Goal: Transaction & Acquisition: Obtain resource

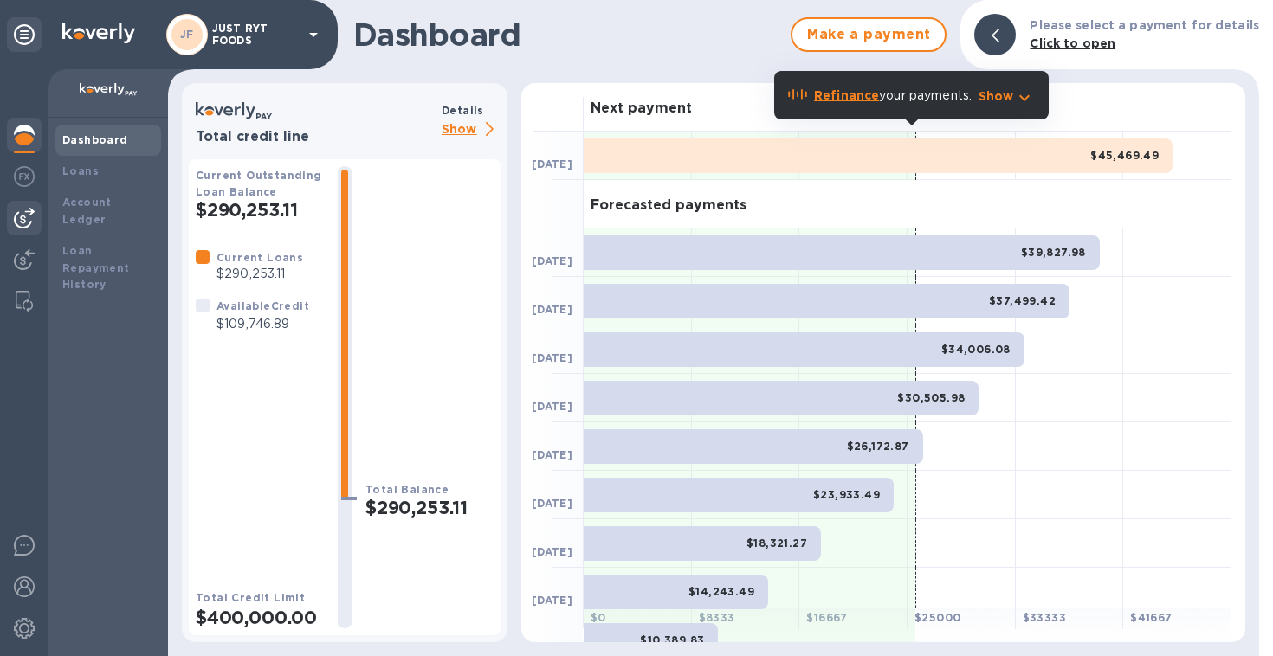
click at [16, 213] on img at bounding box center [24, 218] width 21 height 21
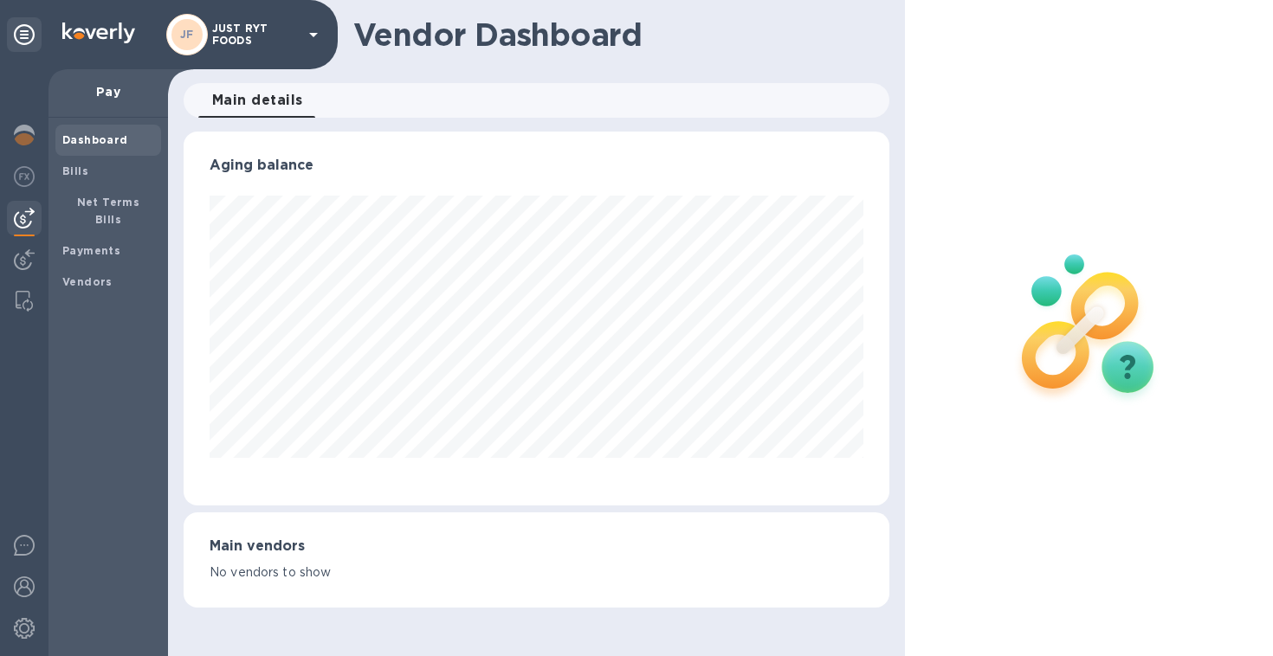
scroll to position [865585, 865260]
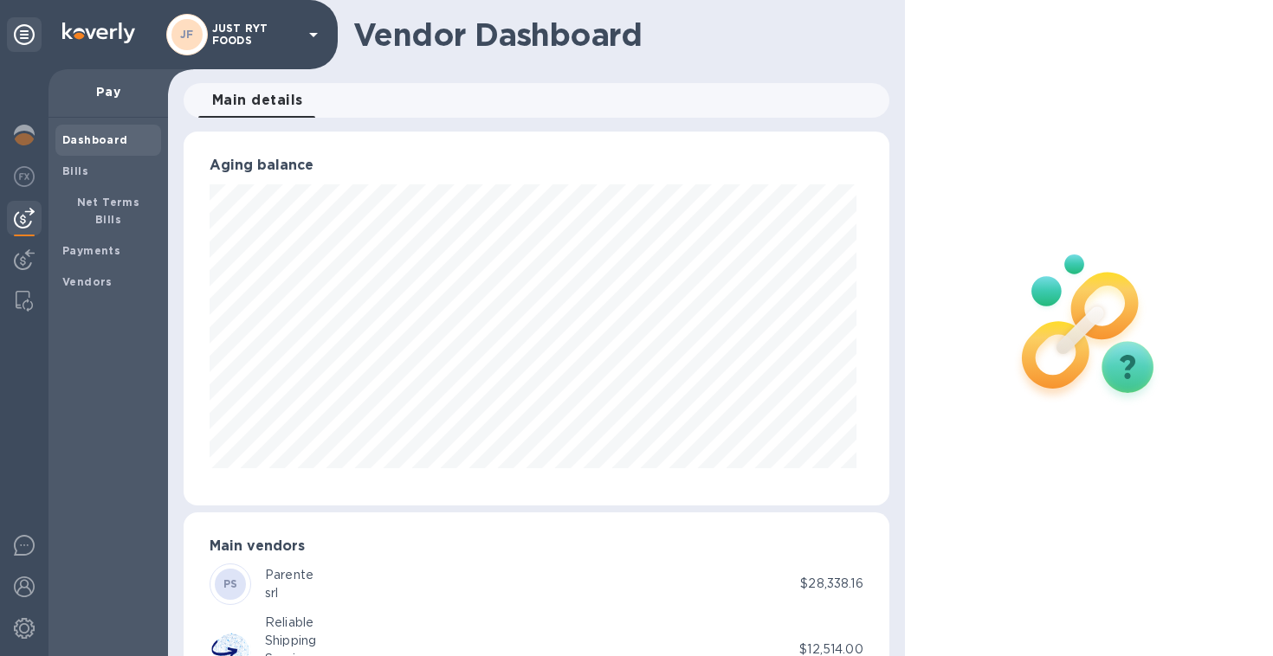
click at [76, 414] on div "Dashboard Bills Net Terms Bills Payments Vendors" at bounding box center [108, 387] width 120 height 539
click at [22, 217] on img at bounding box center [24, 218] width 21 height 21
click at [35, 216] on div at bounding box center [24, 218] width 35 height 35
click at [21, 128] on img at bounding box center [24, 135] width 21 height 21
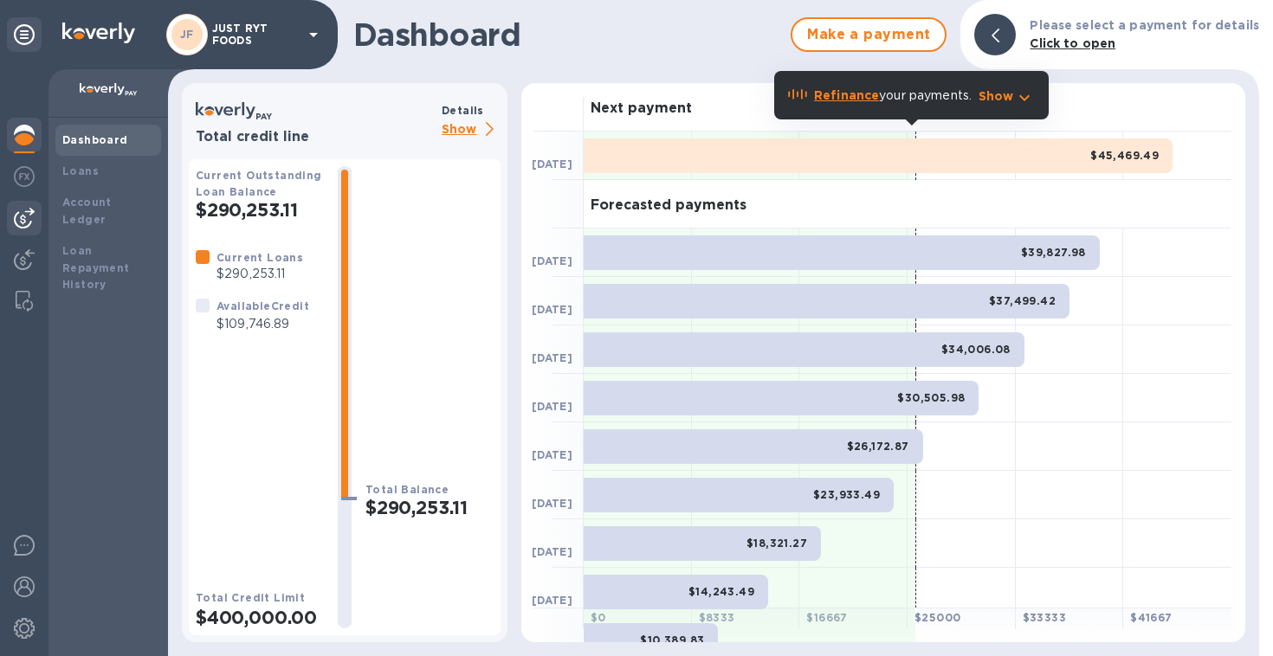
click at [30, 210] on img at bounding box center [24, 218] width 21 height 21
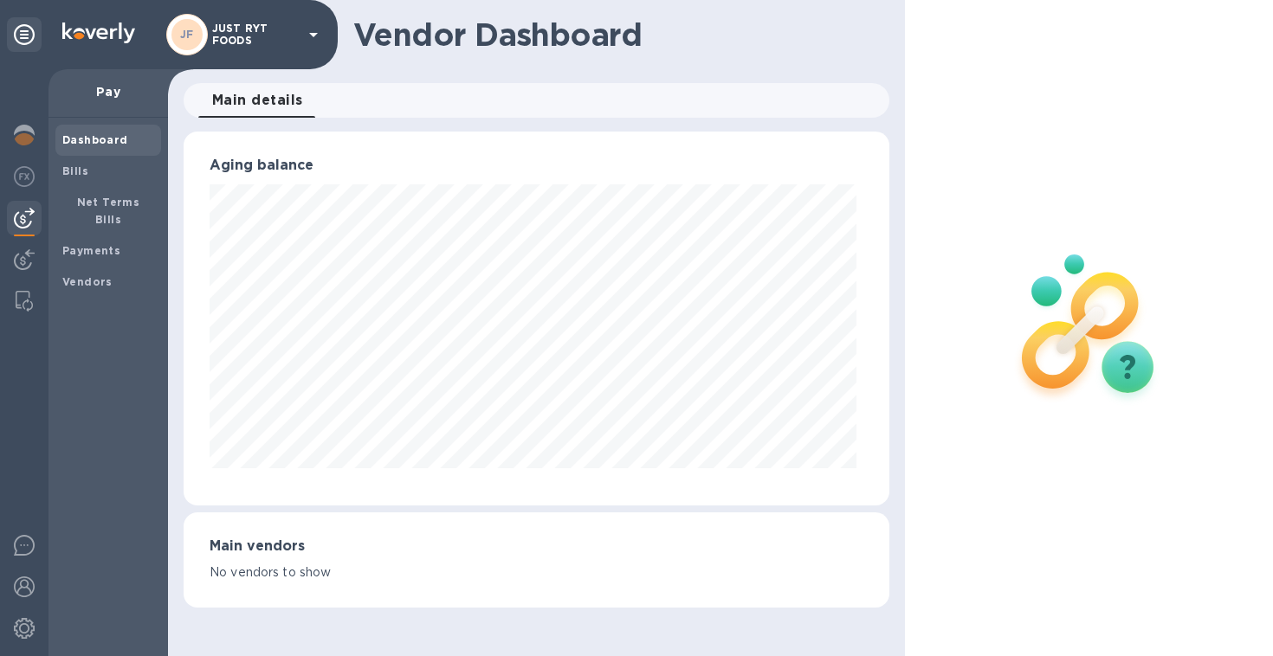
scroll to position [865585, 865260]
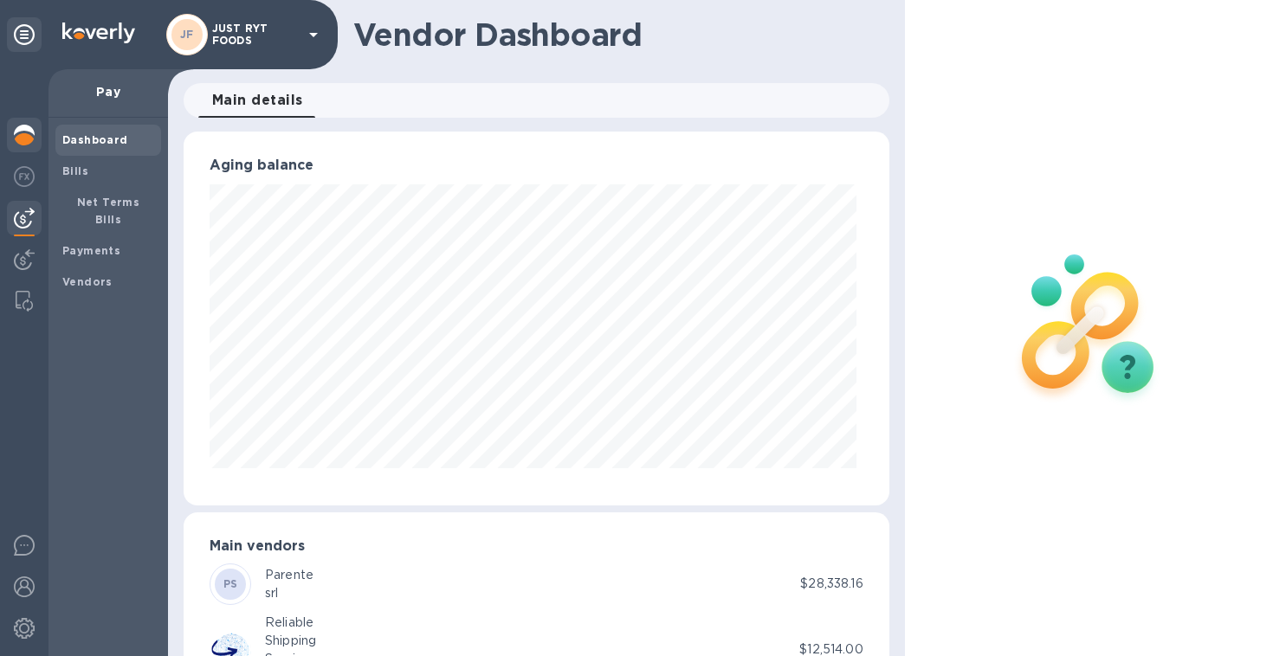
click at [25, 140] on img at bounding box center [24, 135] width 21 height 21
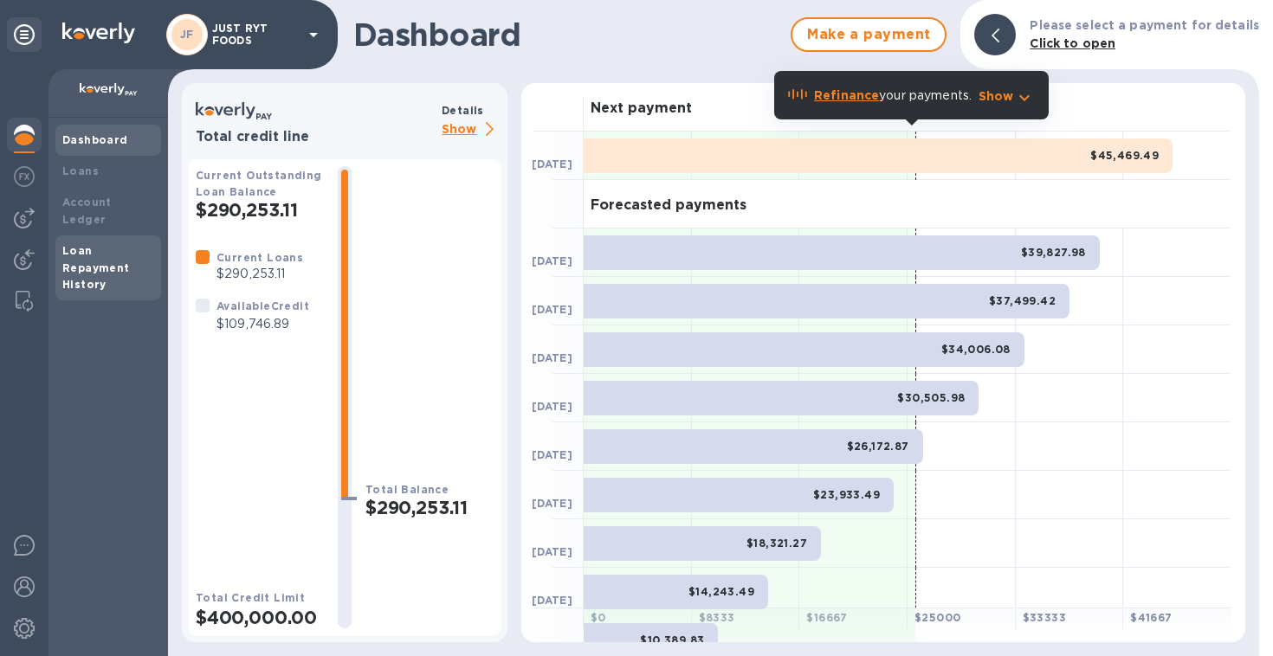
click at [91, 255] on b "Loan Repayment History" at bounding box center [96, 268] width 68 height 48
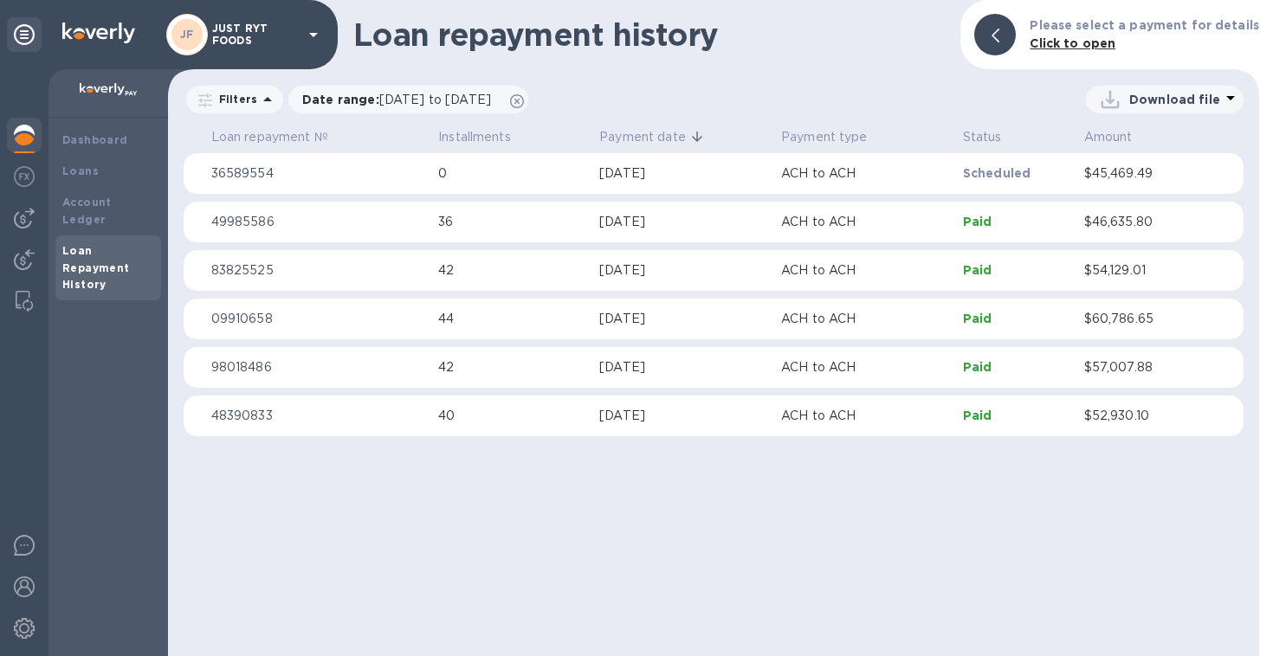
click at [467, 235] on td "36" at bounding box center [511, 223] width 161 height 42
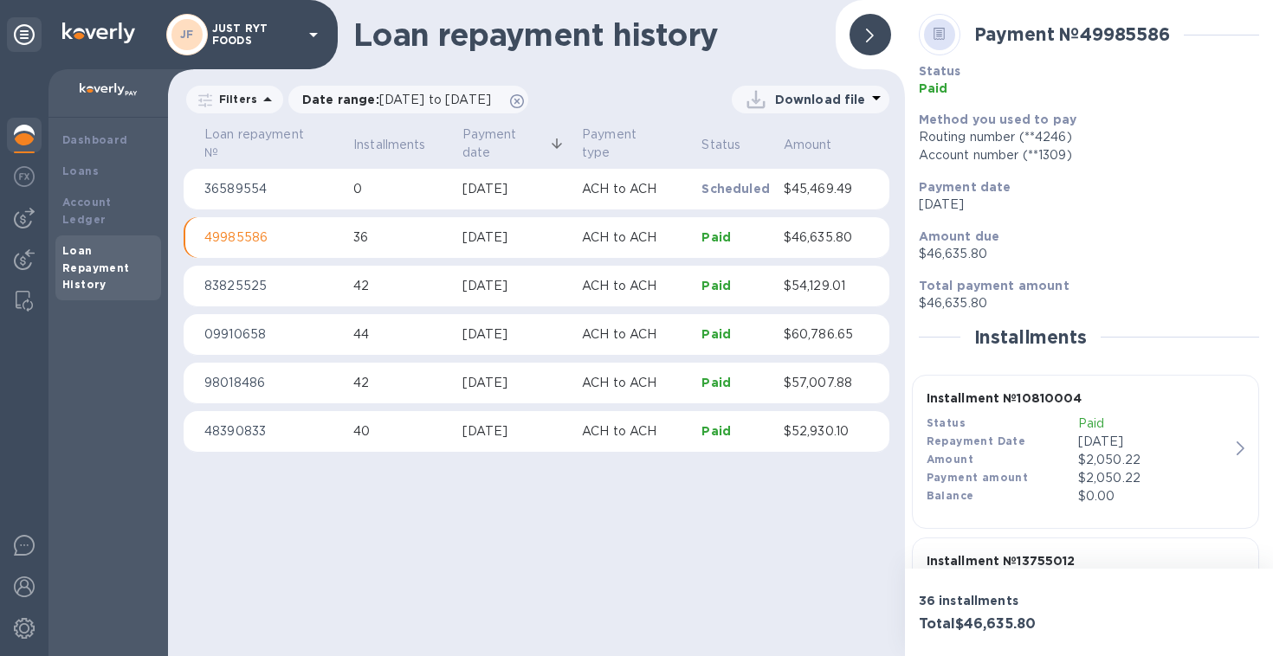
click at [582, 438] on td "ACH to ACH" at bounding box center [635, 432] width 120 height 42
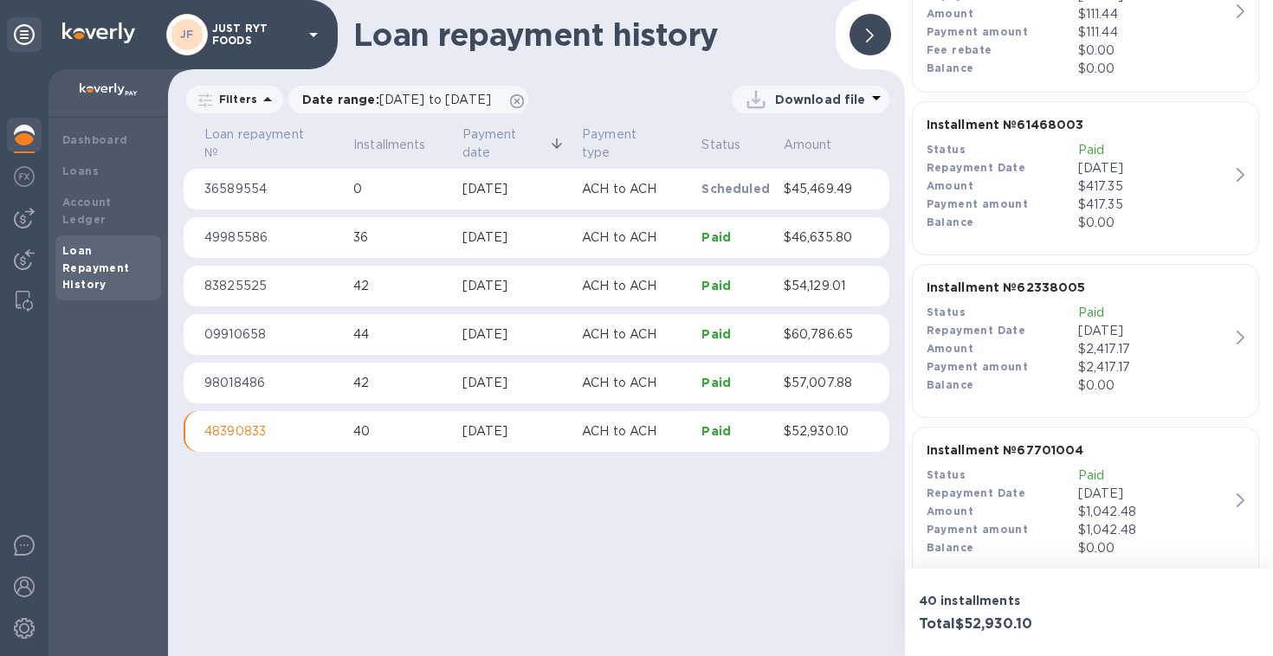
scroll to position [4038, 0]
click at [27, 223] on img at bounding box center [24, 218] width 21 height 21
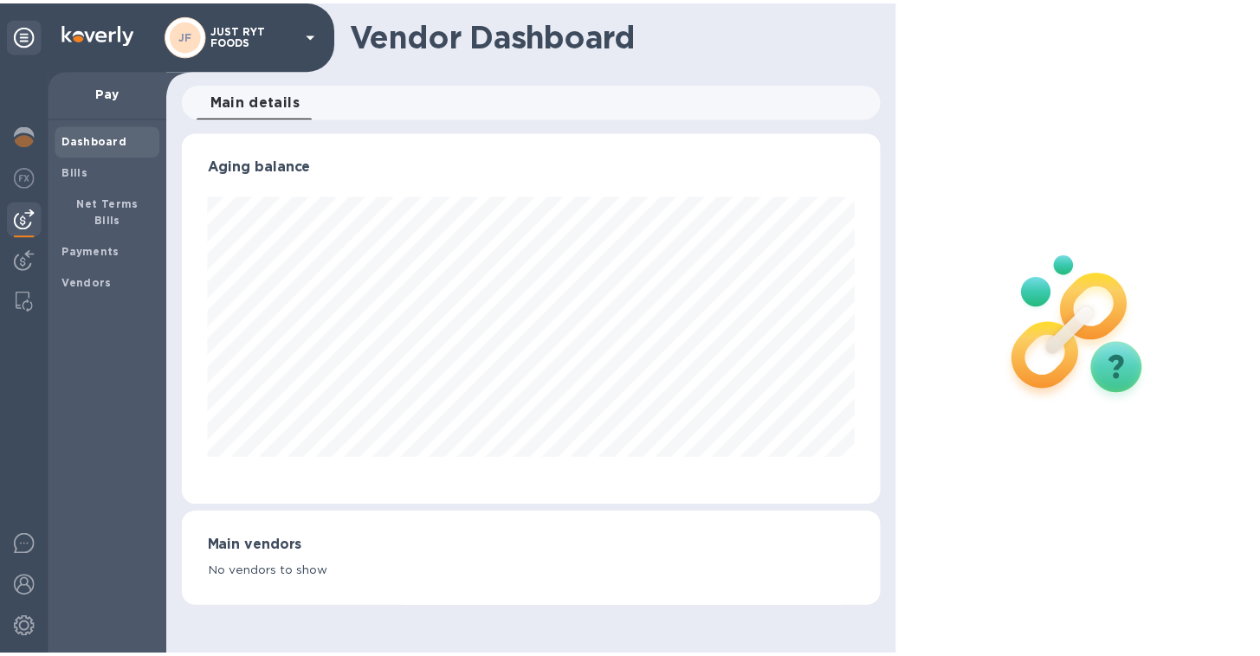
scroll to position [865585, 865260]
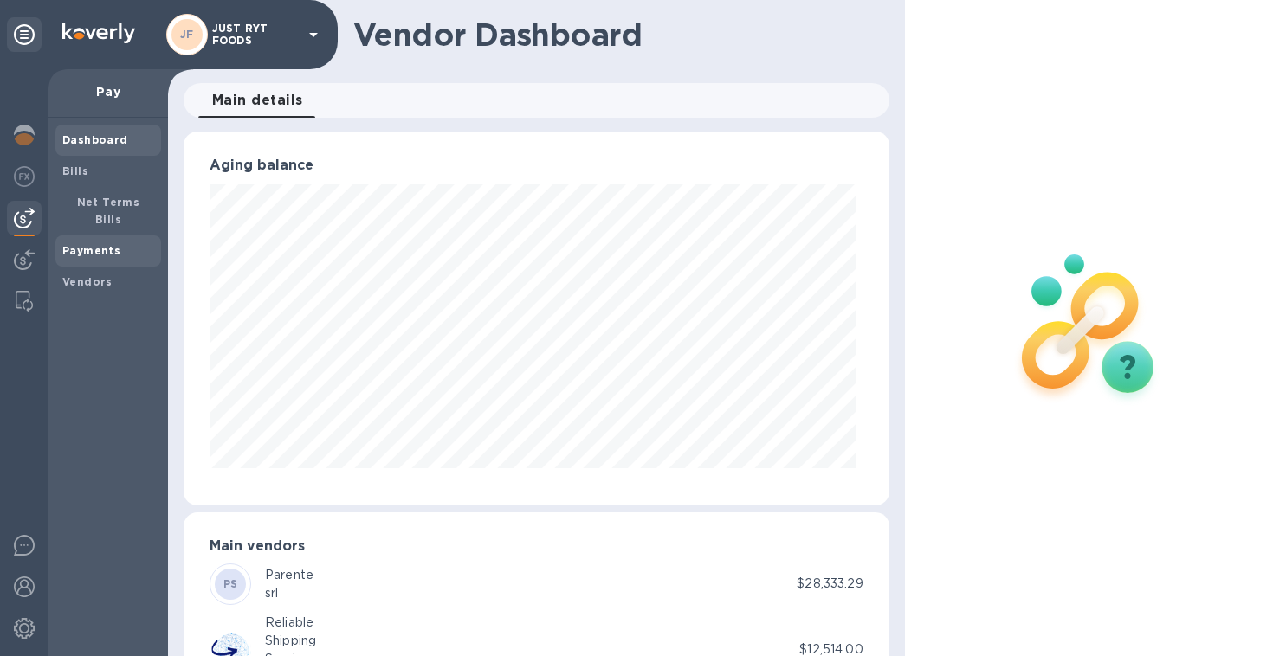
click at [95, 244] on b "Payments" at bounding box center [91, 250] width 58 height 13
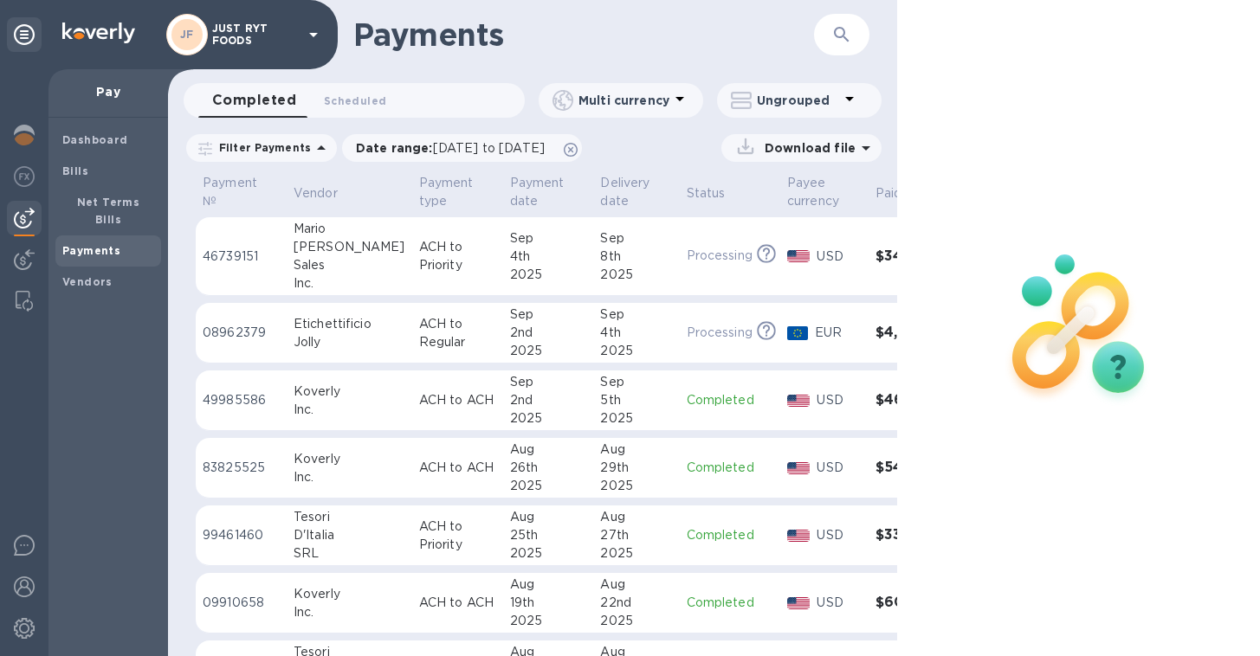
click at [767, 150] on p "Download file" at bounding box center [807, 147] width 98 height 17
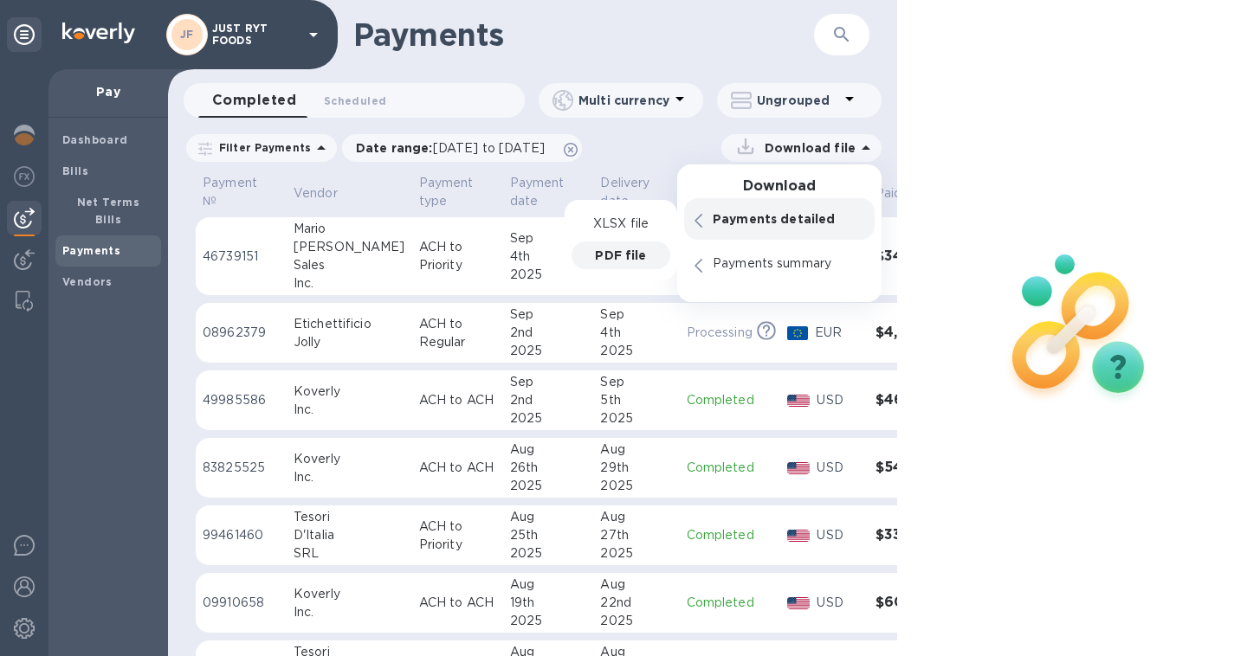
drag, startPoint x: 711, startPoint y: 219, endPoint x: 630, endPoint y: 260, distance: 91.0
click at [684, 240] on div "Payments detailed XLSX file PDF file" at bounding box center [779, 219] width 191 height 42
click at [630, 260] on p "PDF file" at bounding box center [620, 255] width 51 height 17
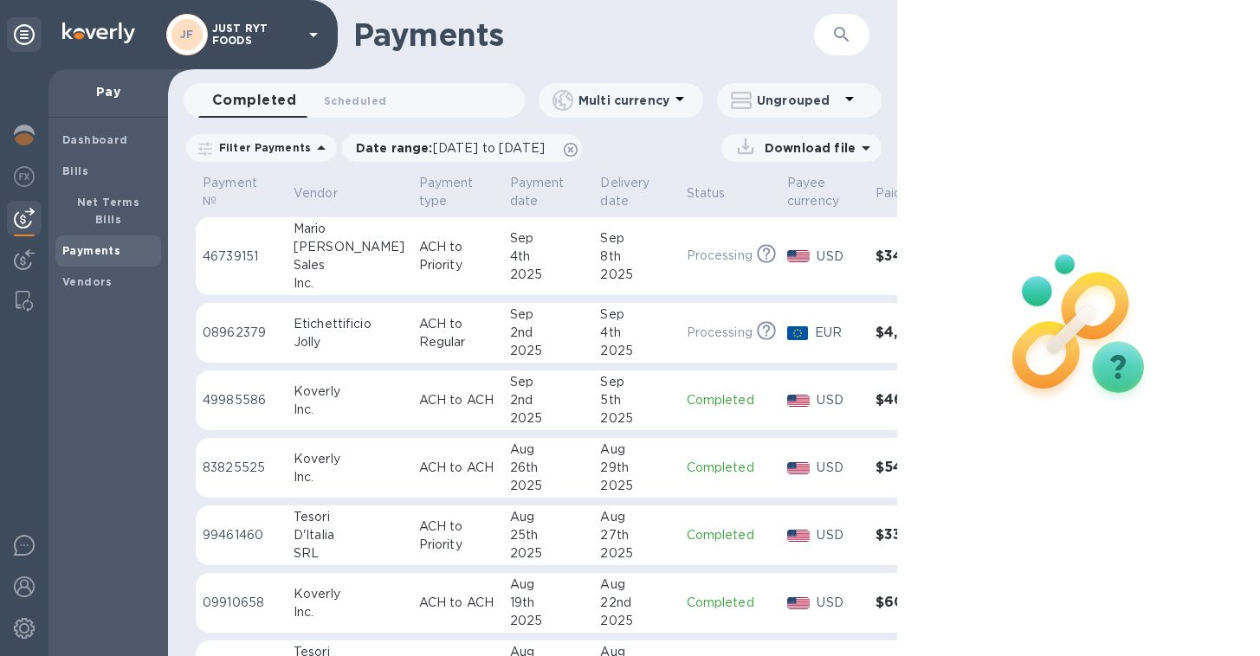
click at [175, 332] on div "Payment № Vendor Payment type Payment date Delivery date Status Payee currency …" at bounding box center [532, 413] width 729 height 485
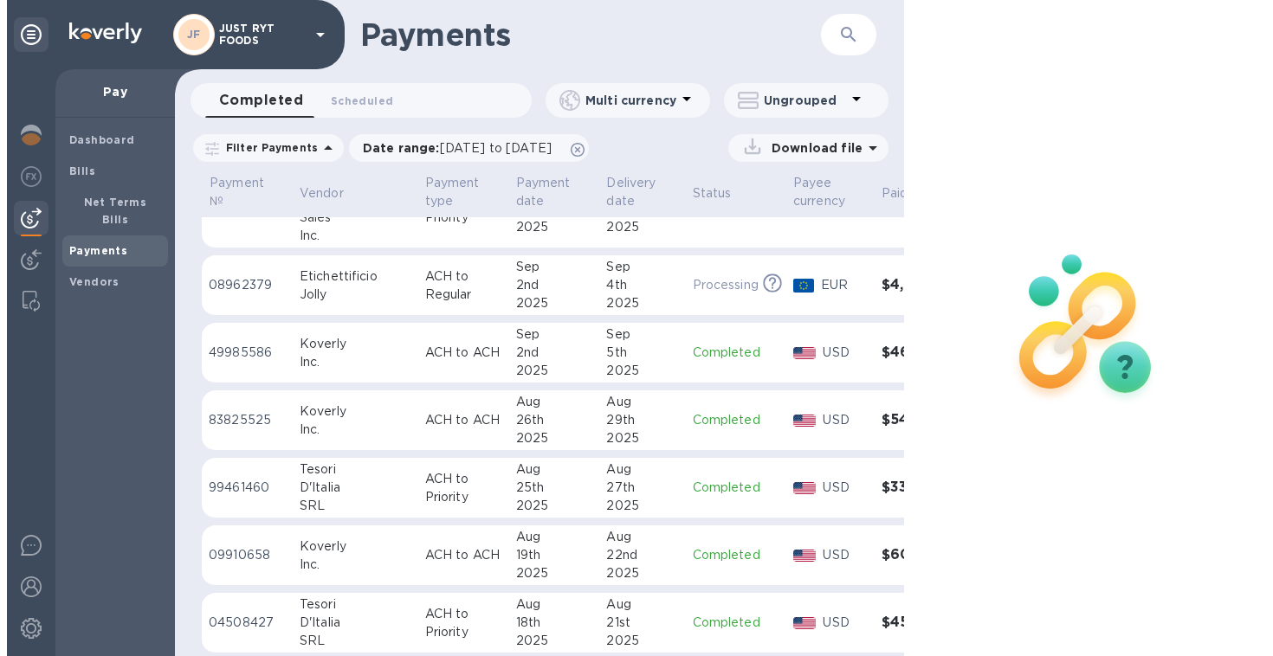
scroll to position [0, 1]
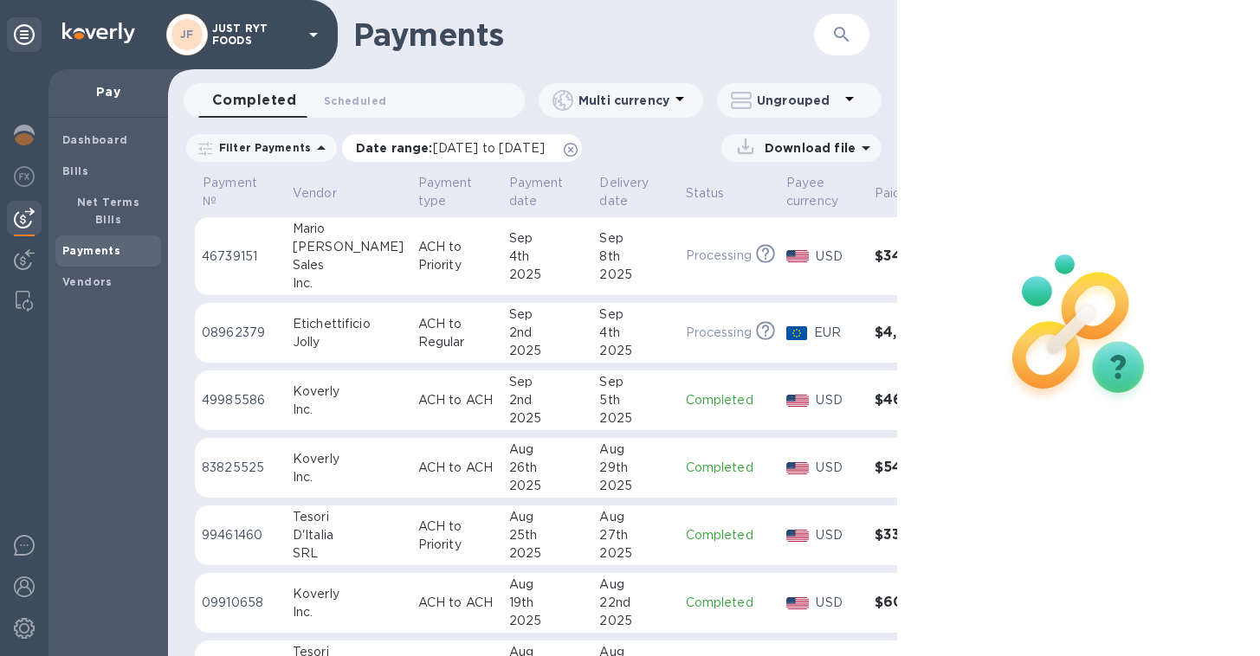
click at [545, 149] on span "[DATE] to [DATE]" at bounding box center [489, 148] width 112 height 14
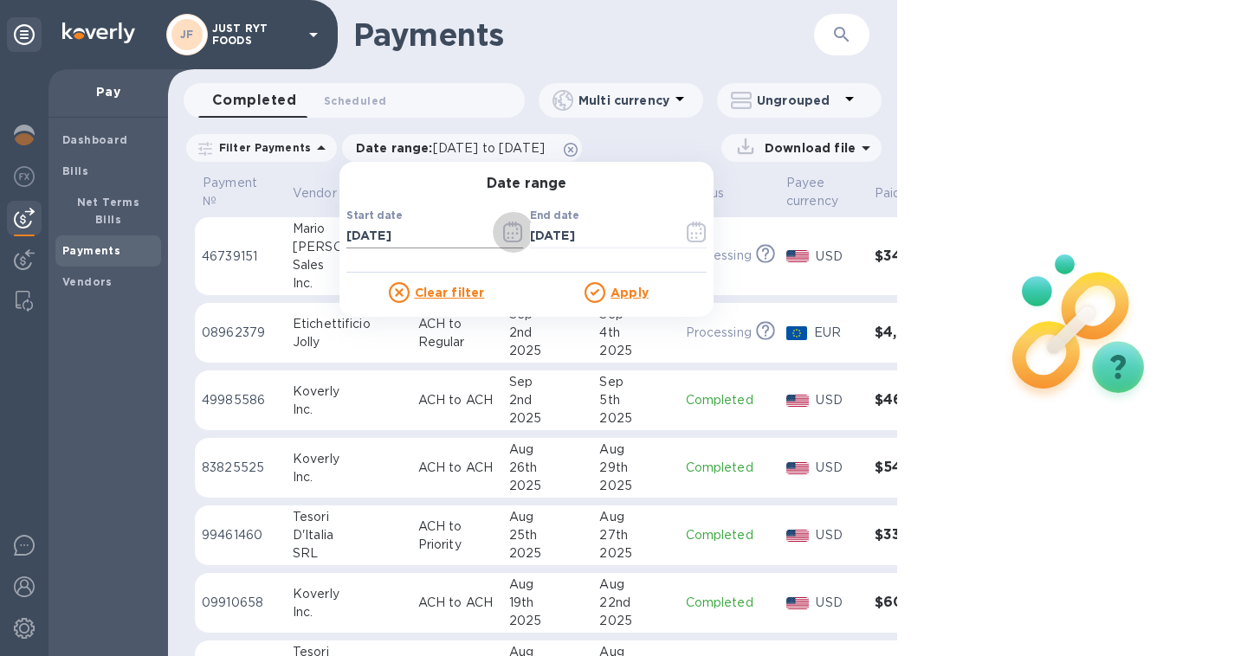
click at [503, 236] on icon "button" at bounding box center [512, 232] width 19 height 21
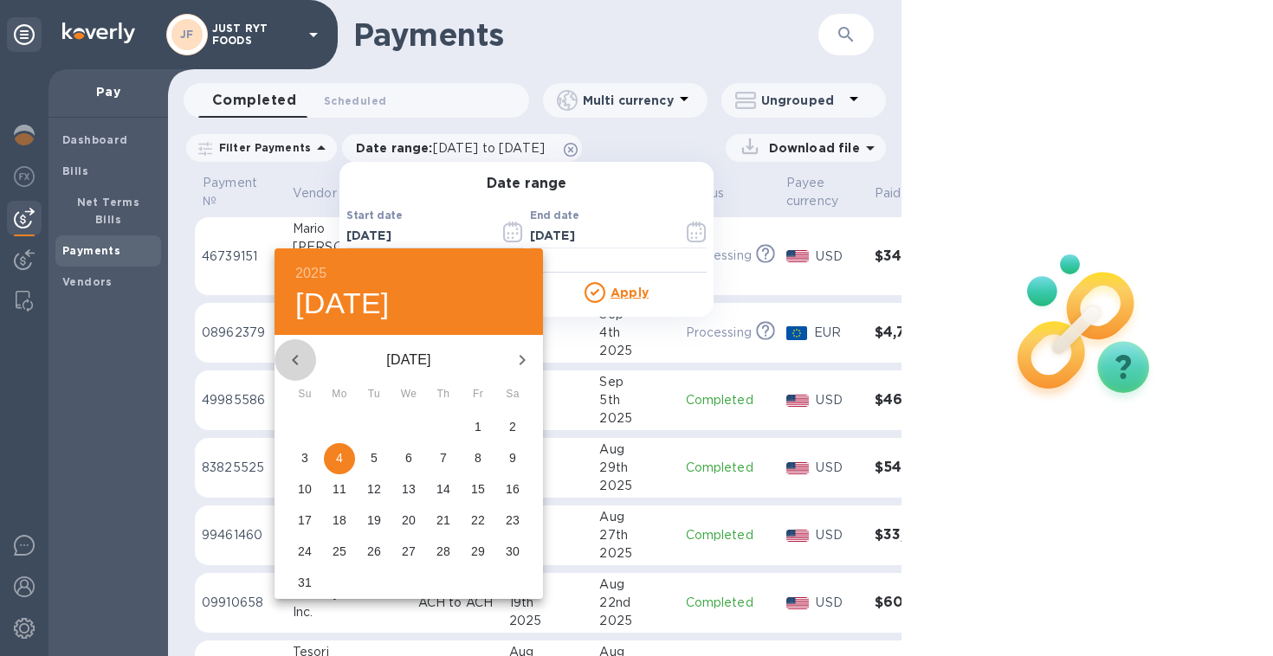
click at [296, 359] on icon "button" at bounding box center [295, 360] width 21 height 21
click at [307, 555] on p "27" at bounding box center [305, 551] width 14 height 17
type input "[DATE]"
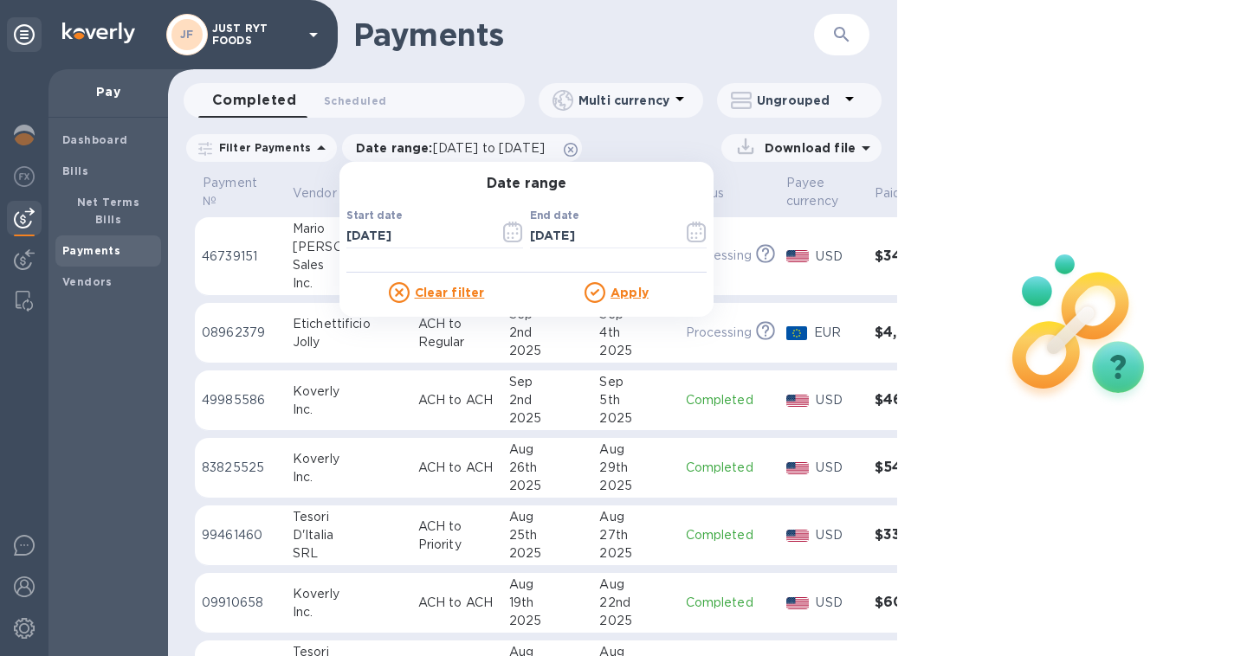
click at [624, 300] on p "Apply" at bounding box center [630, 292] width 38 height 17
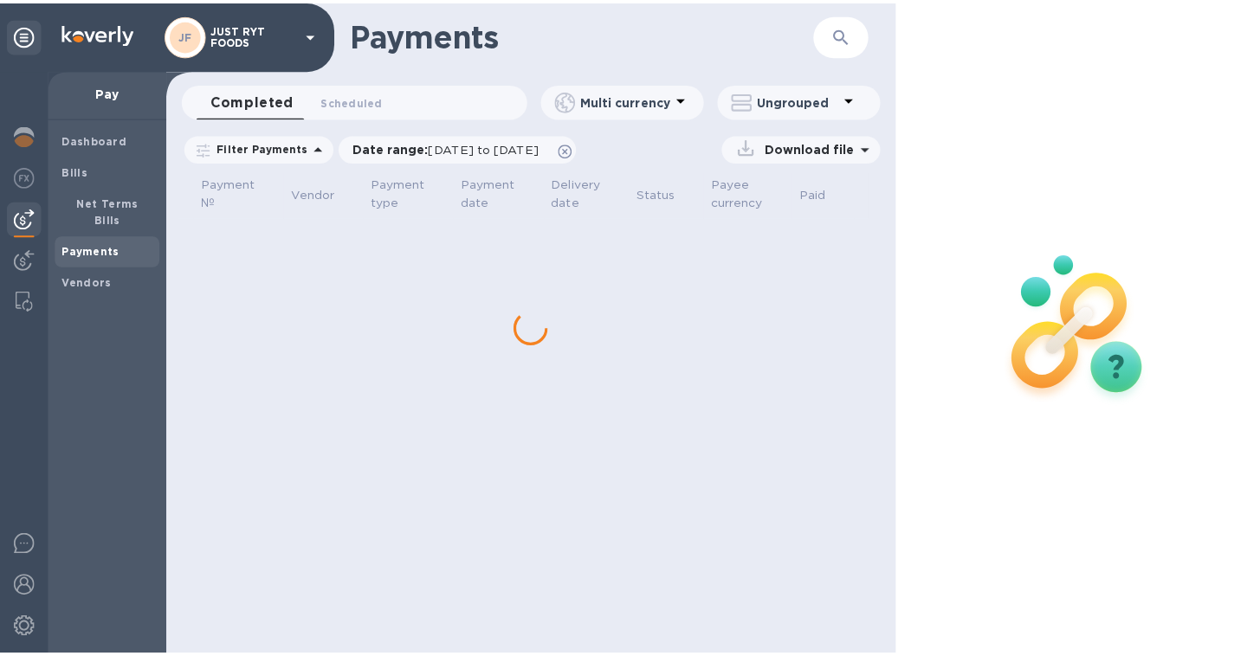
scroll to position [0, 0]
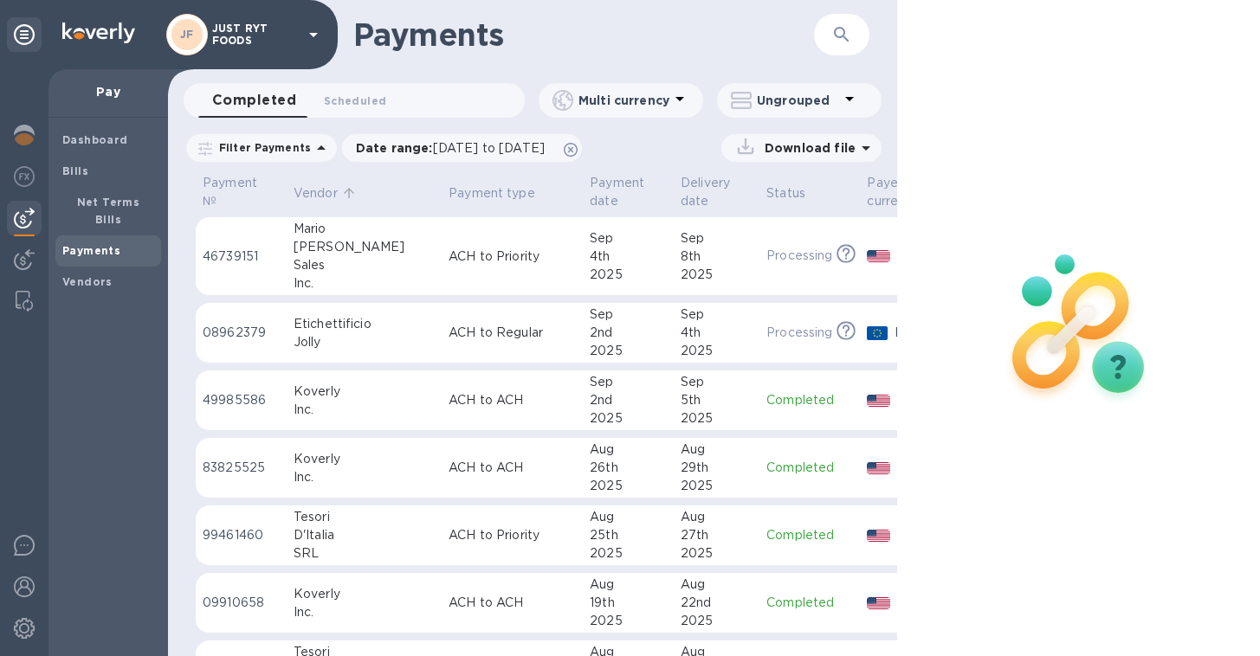
click at [318, 197] on p "Vendor" at bounding box center [316, 193] width 44 height 18
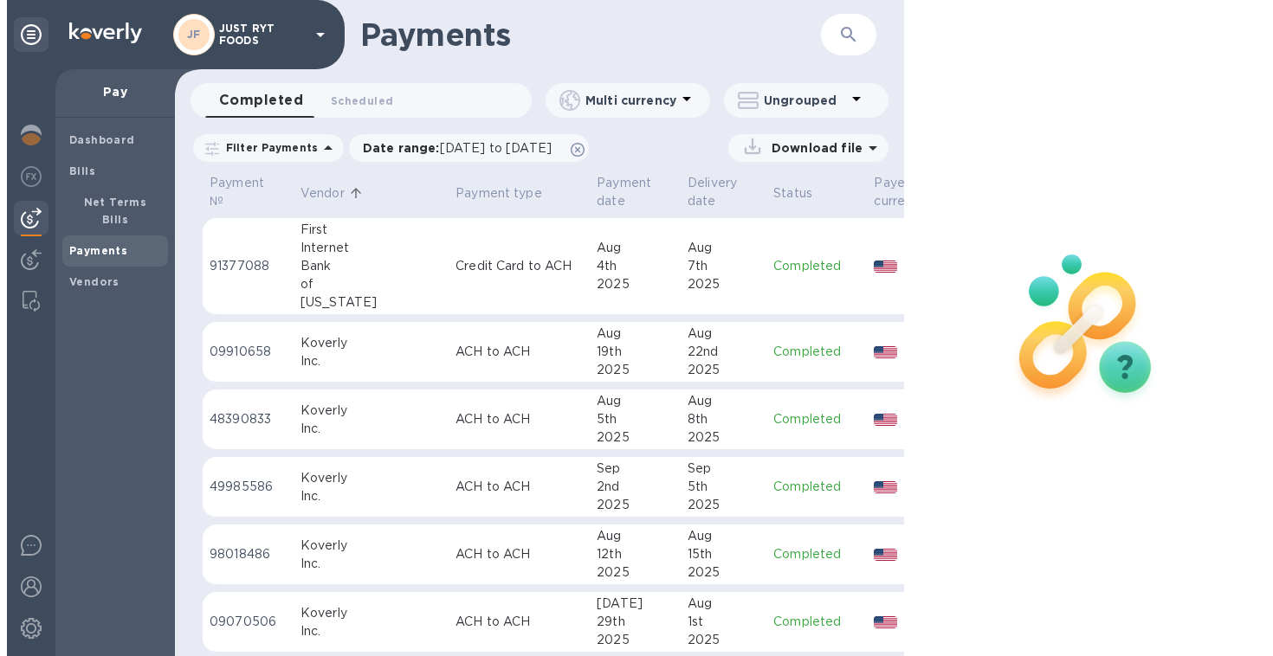
scroll to position [333, 0]
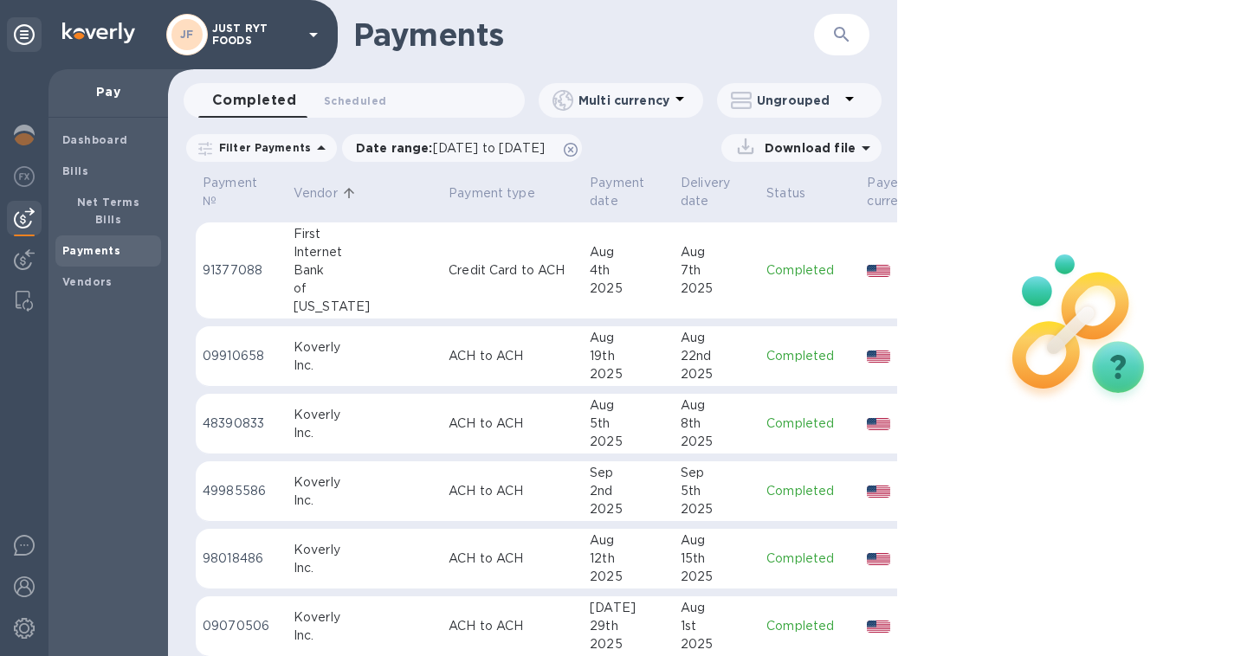
click at [447, 287] on td "Credit Card to ACH" at bounding box center [512, 271] width 141 height 97
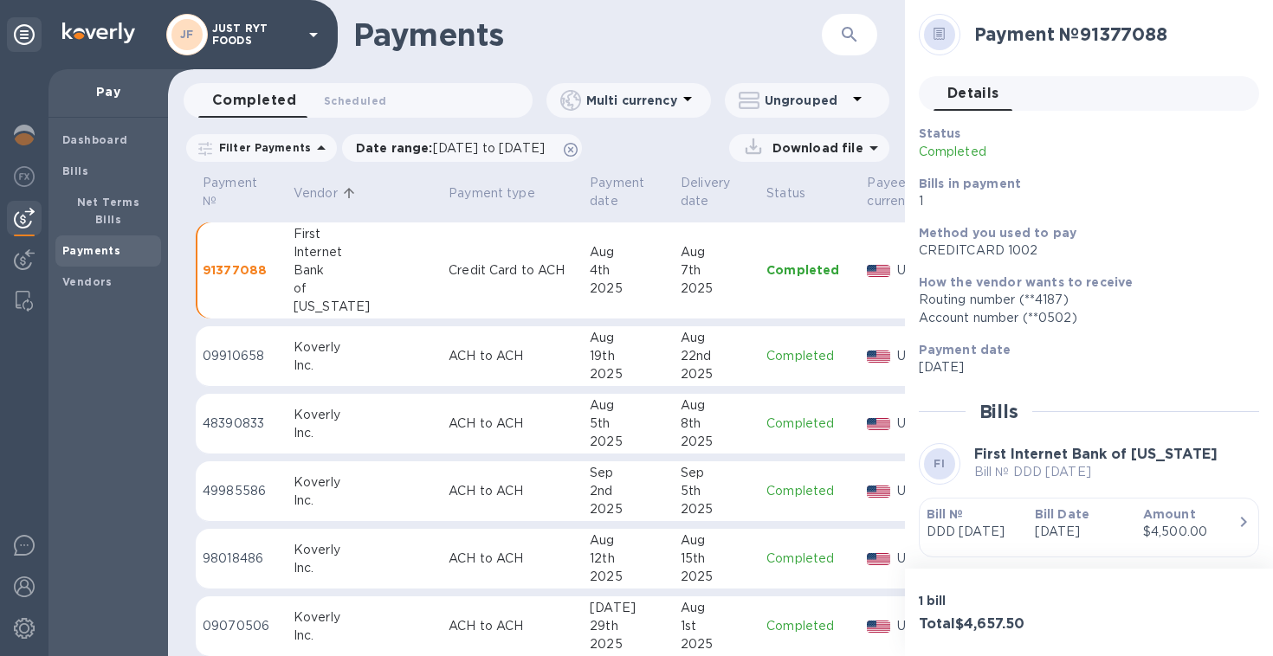
click at [844, 148] on p "Download file" at bounding box center [815, 147] width 98 height 17
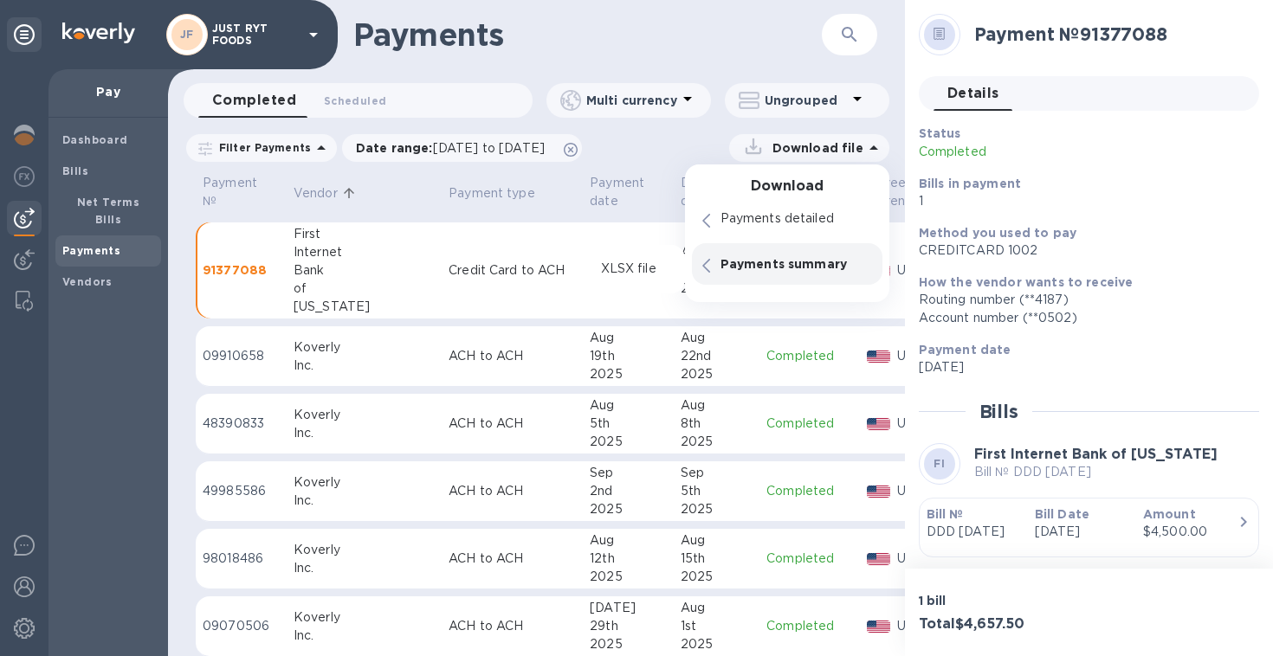
click at [729, 261] on p "Payments summary" at bounding box center [796, 263] width 152 height 17
click at [609, 264] on p "XLSX file" at bounding box center [628, 269] width 58 height 17
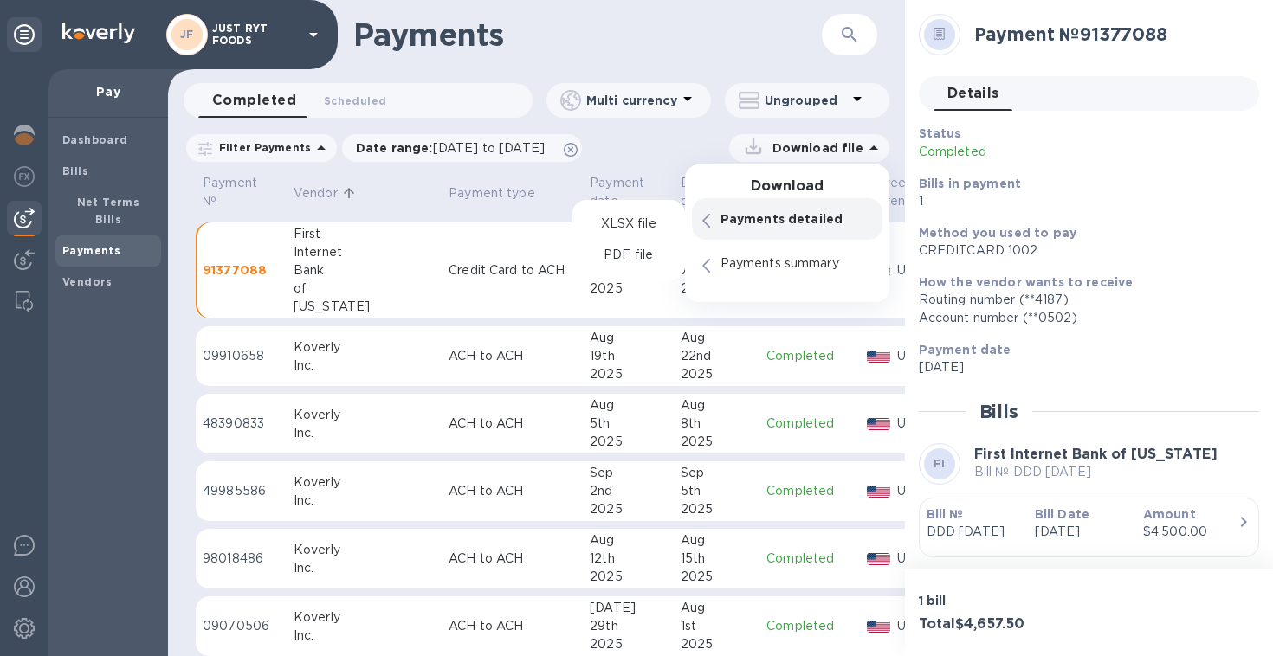
click at [759, 229] on div "Payments detailed" at bounding box center [796, 219] width 158 height 24
click at [637, 255] on p "PDF file" at bounding box center [628, 255] width 51 height 17
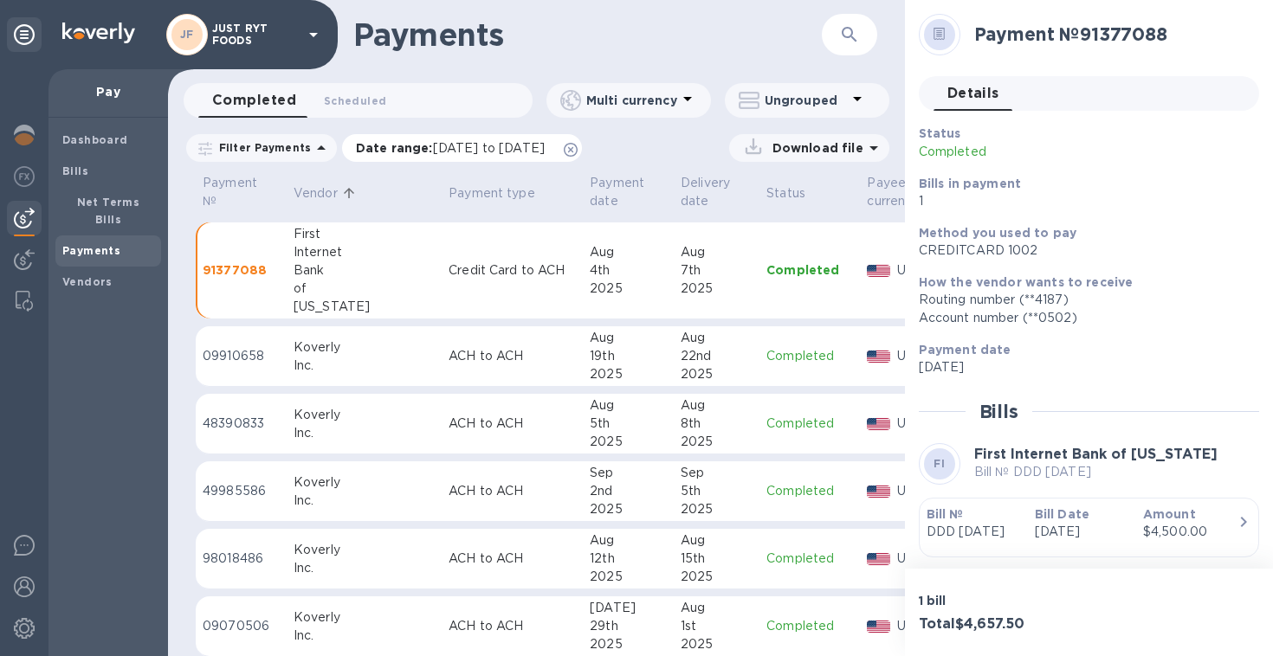
click at [545, 153] on span "[DATE] to [DATE]" at bounding box center [489, 148] width 112 height 14
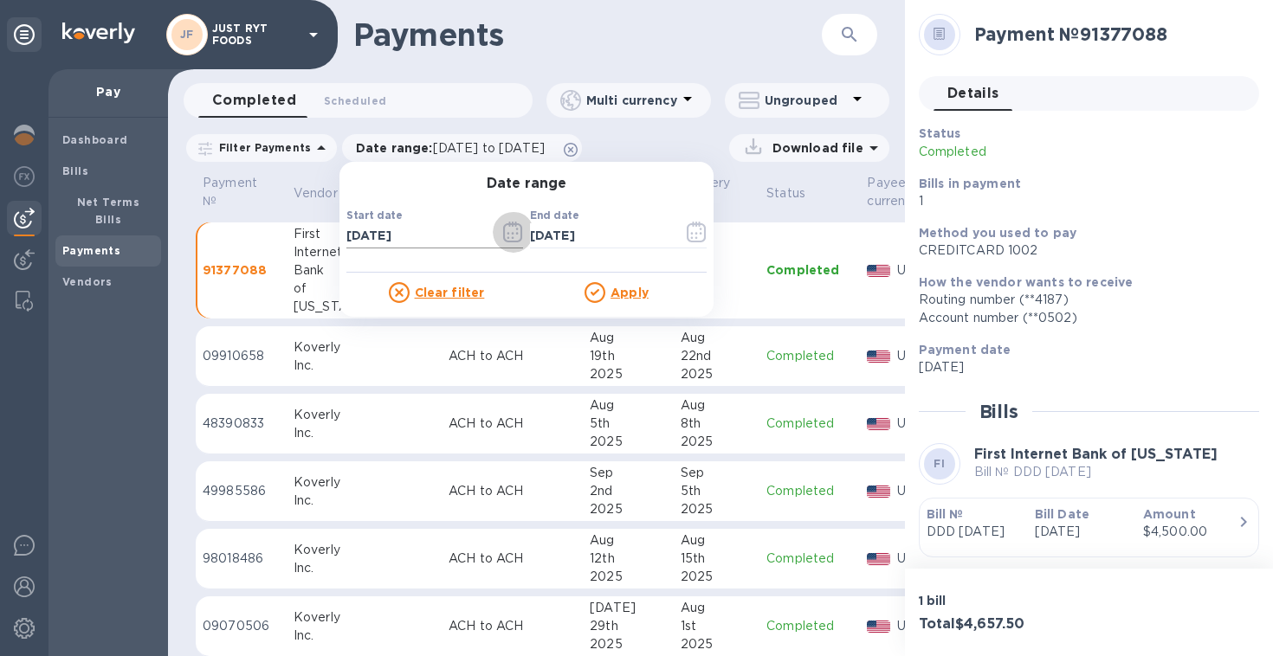
click at [510, 227] on icon "button" at bounding box center [513, 232] width 20 height 21
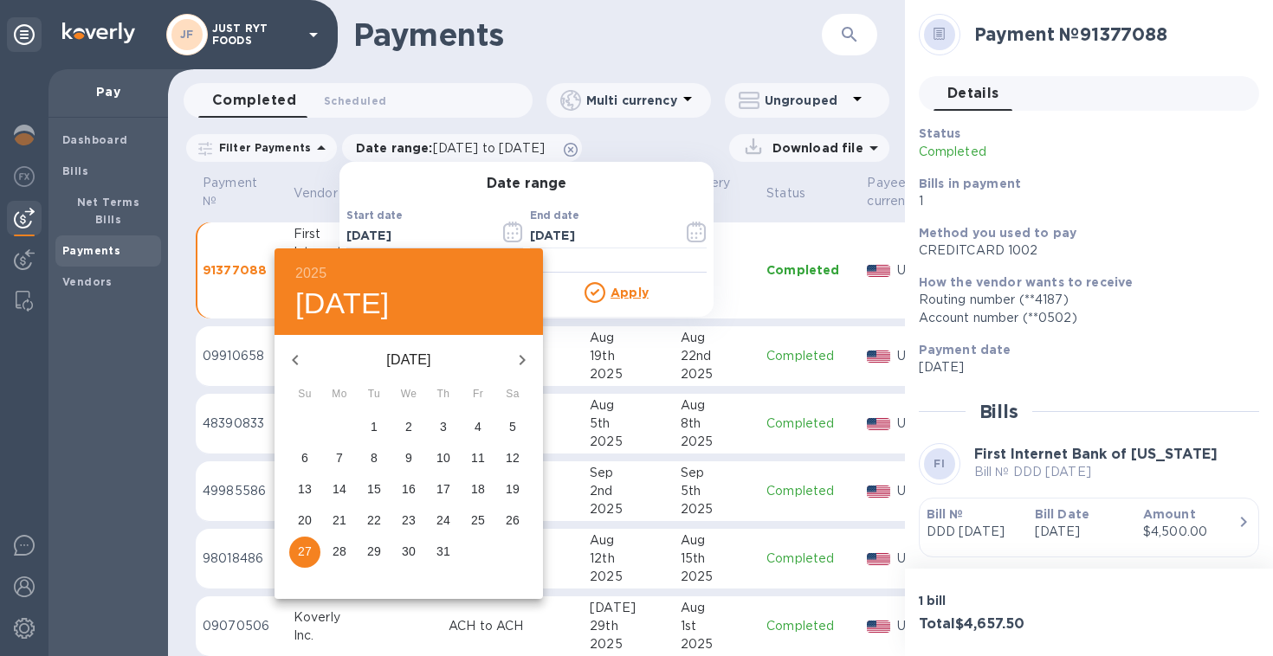
click at [298, 366] on icon "button" at bounding box center [295, 360] width 21 height 21
click at [523, 359] on icon "button" at bounding box center [523, 360] width 6 height 10
click at [526, 362] on icon "button" at bounding box center [522, 360] width 21 height 21
click at [477, 423] on p "1" at bounding box center [478, 426] width 7 height 17
type input "[DATE]"
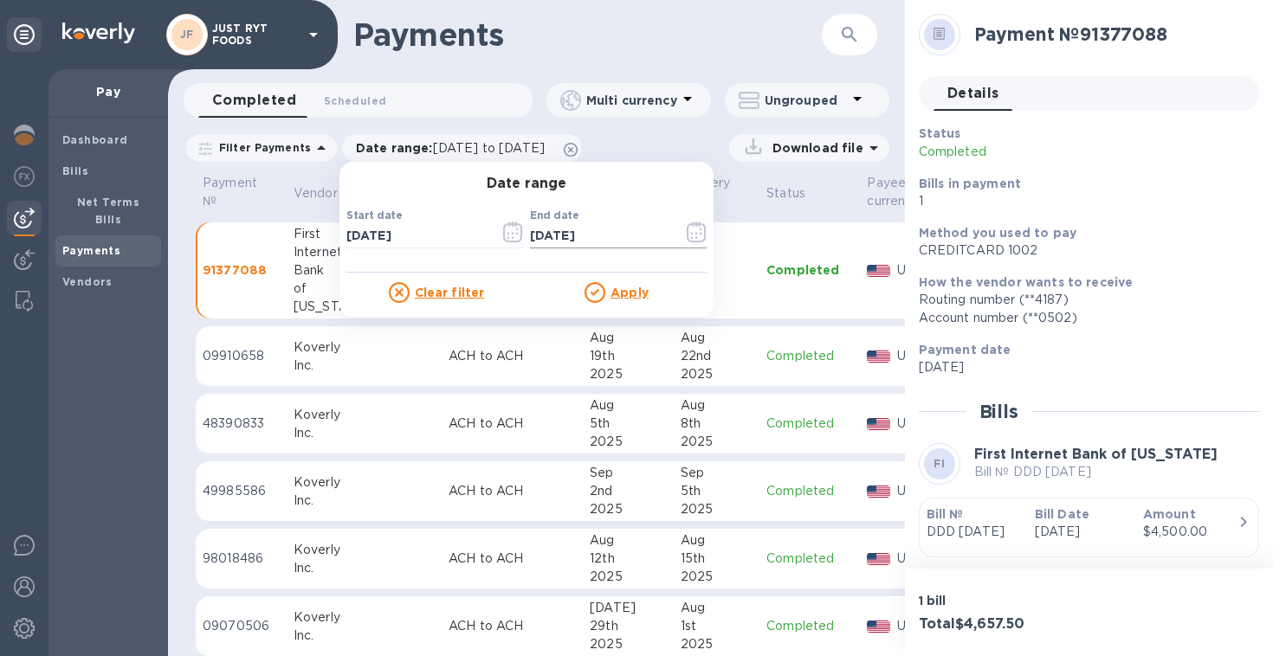
click at [687, 232] on icon "button" at bounding box center [697, 232] width 20 height 21
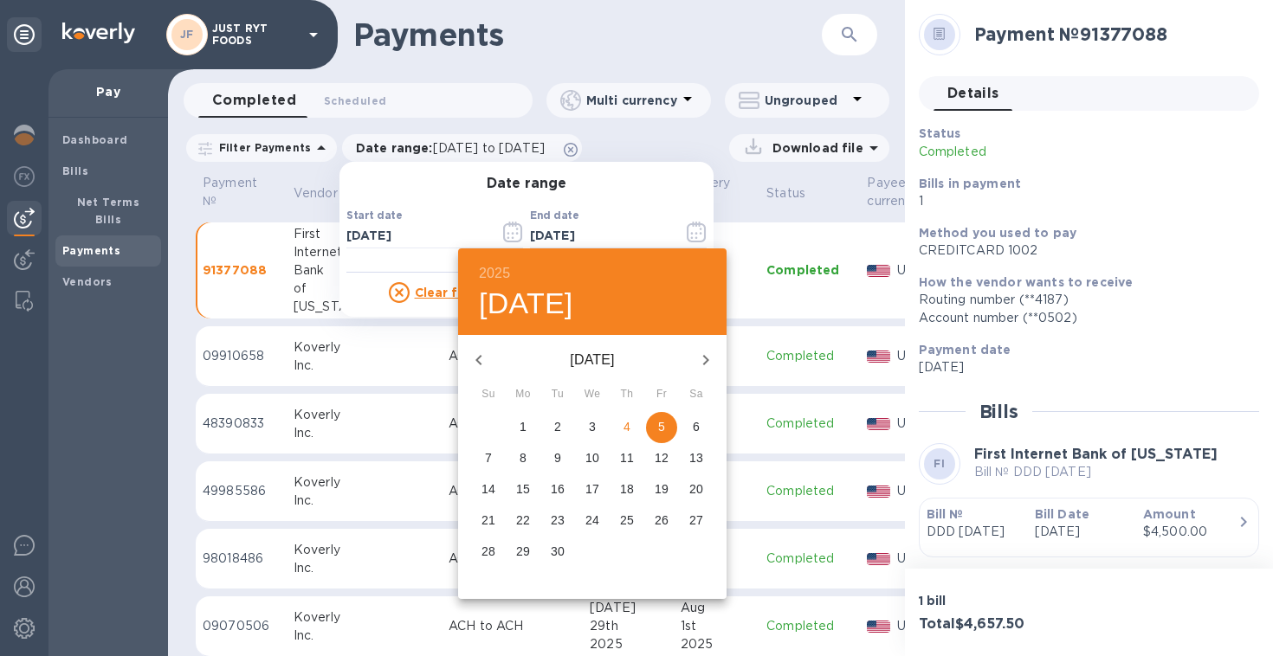
click at [477, 364] on icon "button" at bounding box center [478, 360] width 21 height 21
click at [485, 487] on p "10" at bounding box center [488, 489] width 14 height 17
type input "[DATE]"
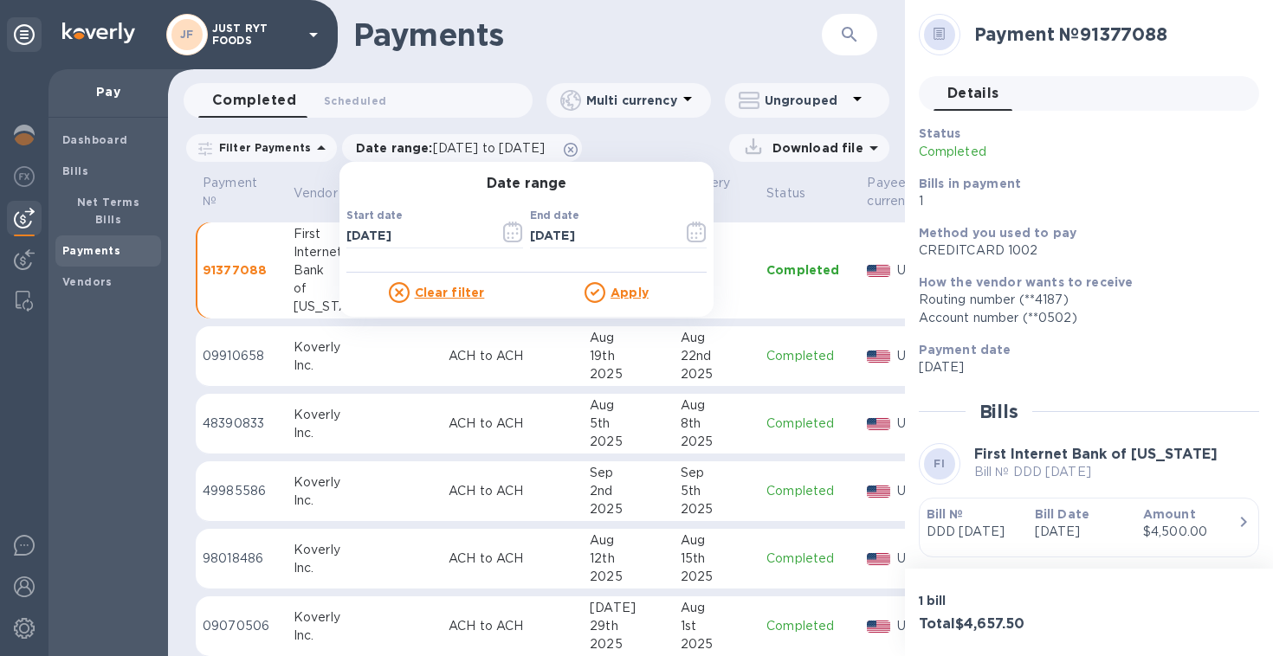
click at [621, 292] on u "Apply" at bounding box center [630, 293] width 38 height 14
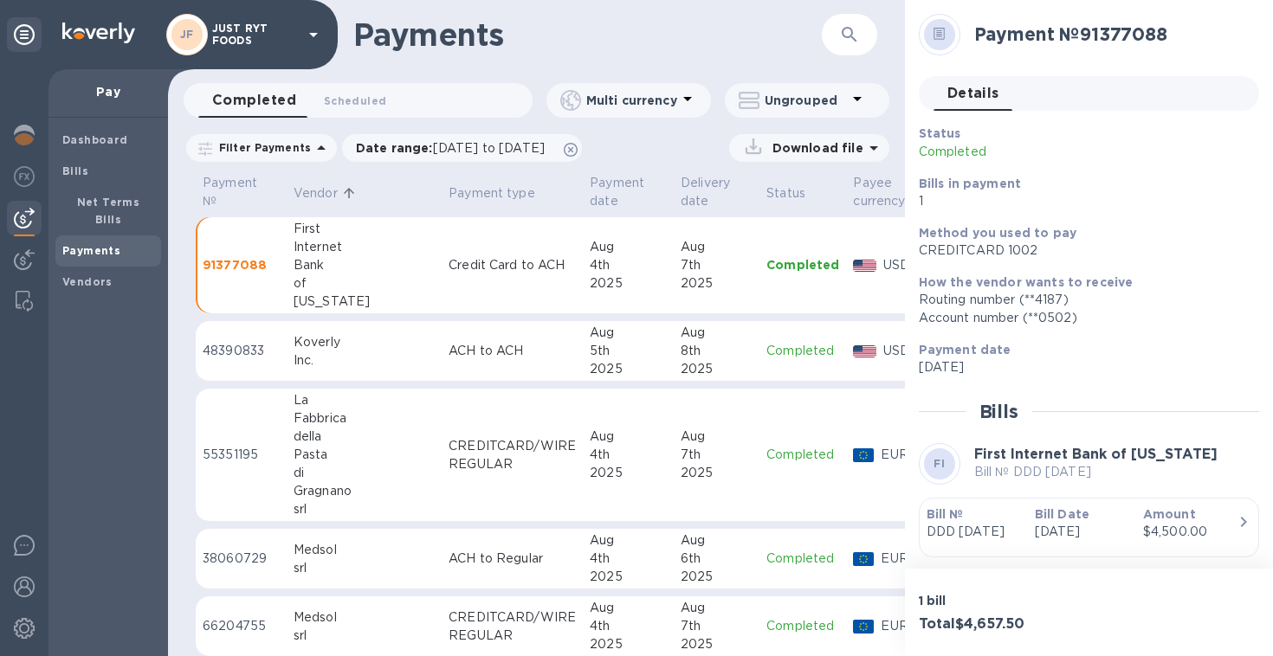
click at [843, 152] on p "Download file" at bounding box center [815, 147] width 98 height 17
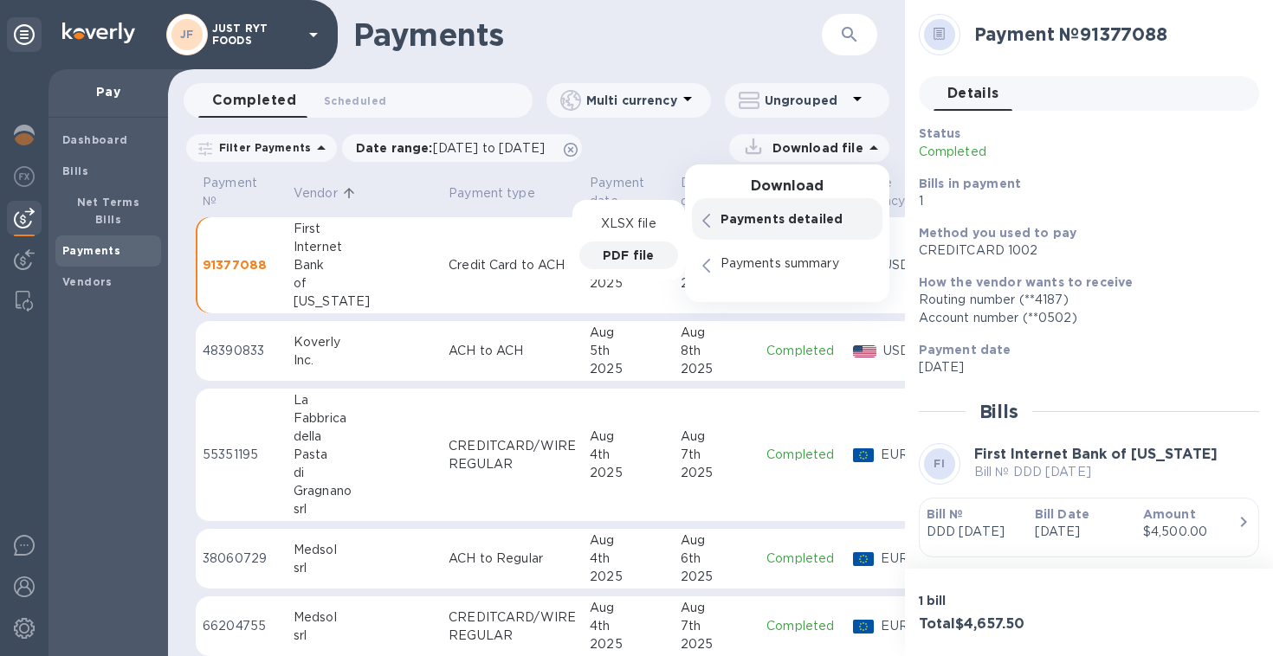
click at [644, 250] on p "PDF file" at bounding box center [628, 255] width 51 height 17
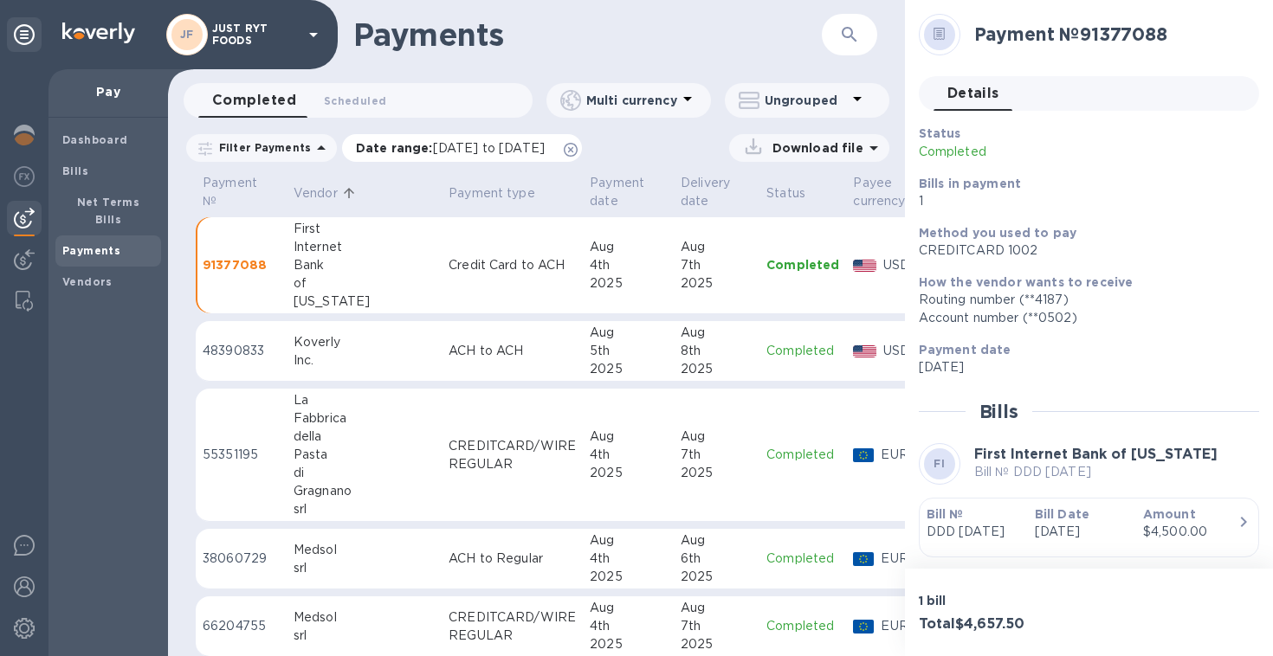
click at [545, 149] on span "[DATE] to [DATE]" at bounding box center [489, 148] width 112 height 14
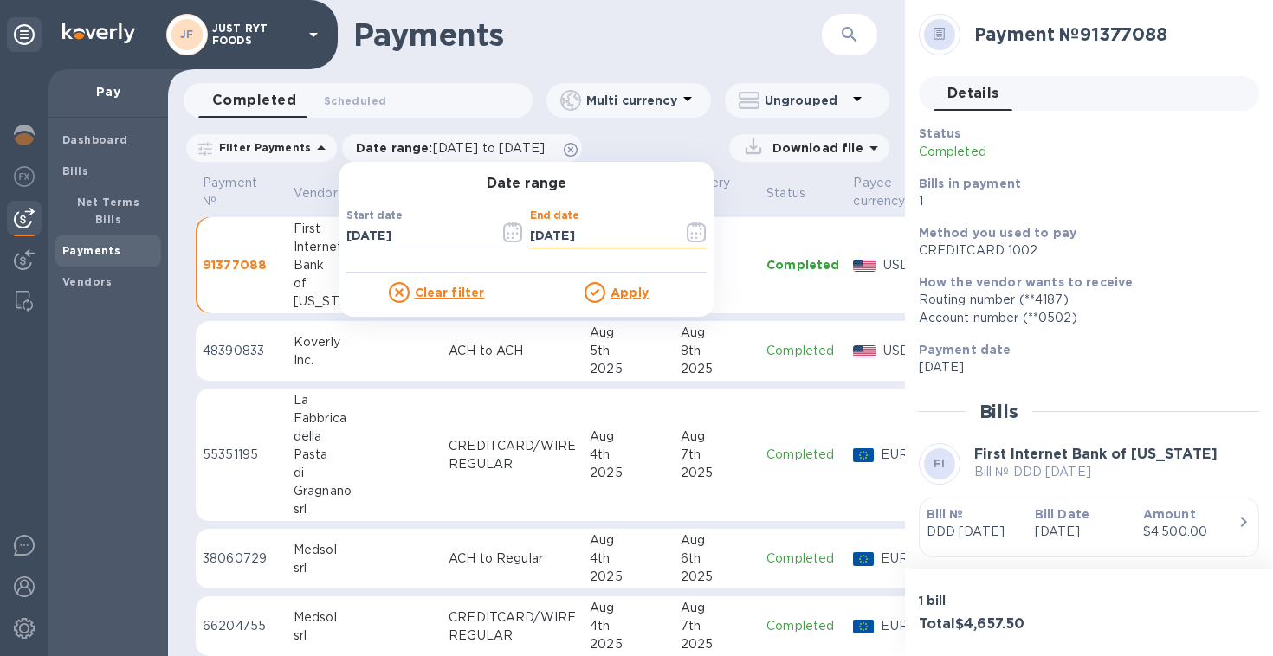
click at [544, 242] on input "[DATE]" at bounding box center [599, 236] width 139 height 26
click at [687, 232] on icon "button" at bounding box center [697, 232] width 20 height 21
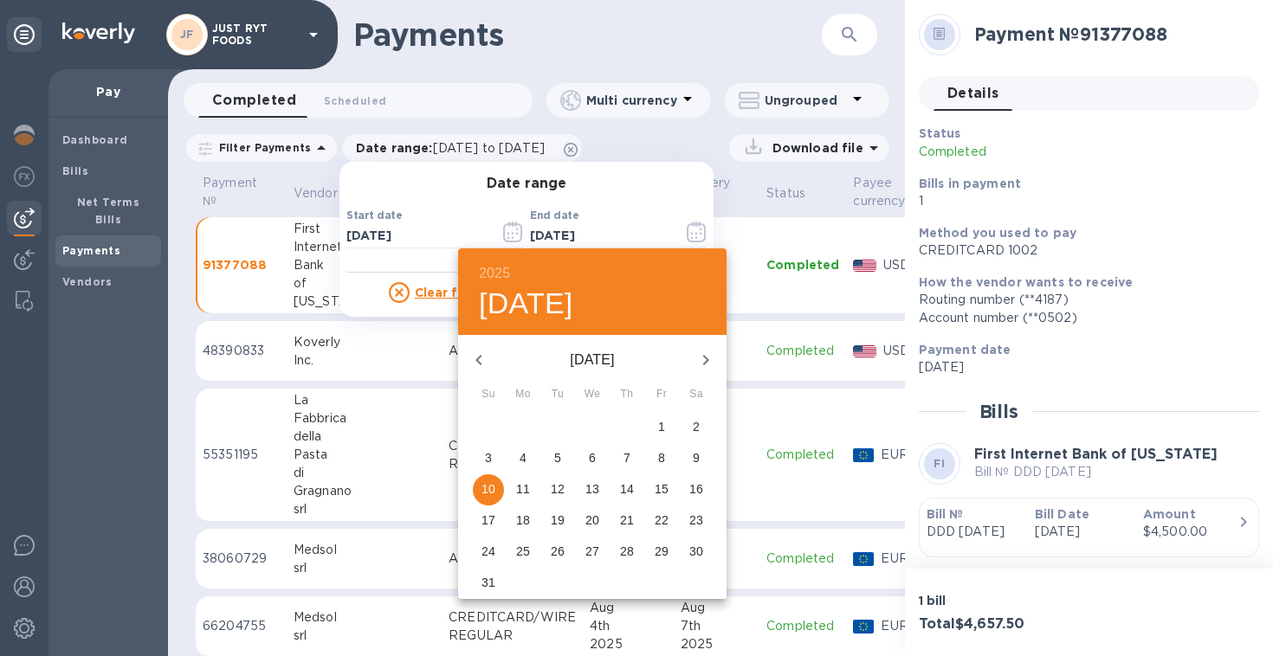
click at [526, 460] on p "4" at bounding box center [523, 457] width 7 height 17
type input "[DATE]"
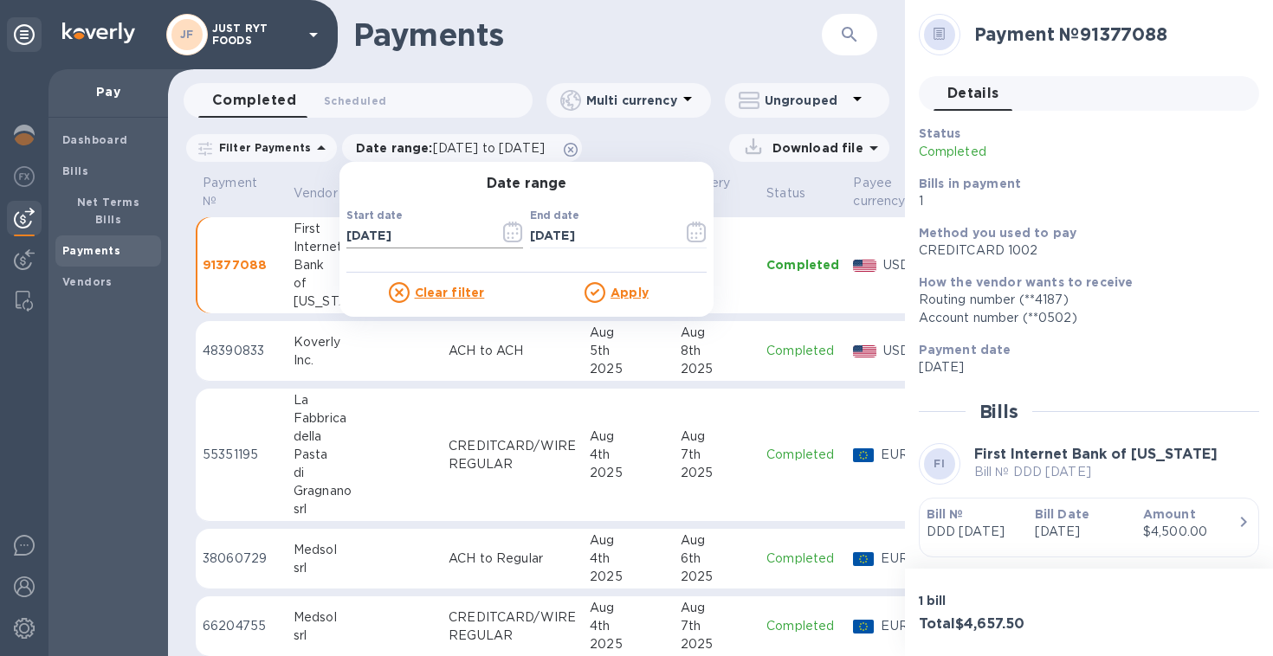
click at [406, 232] on input "[DATE]" at bounding box center [415, 236] width 139 height 26
click at [503, 236] on icon "button" at bounding box center [513, 232] width 20 height 21
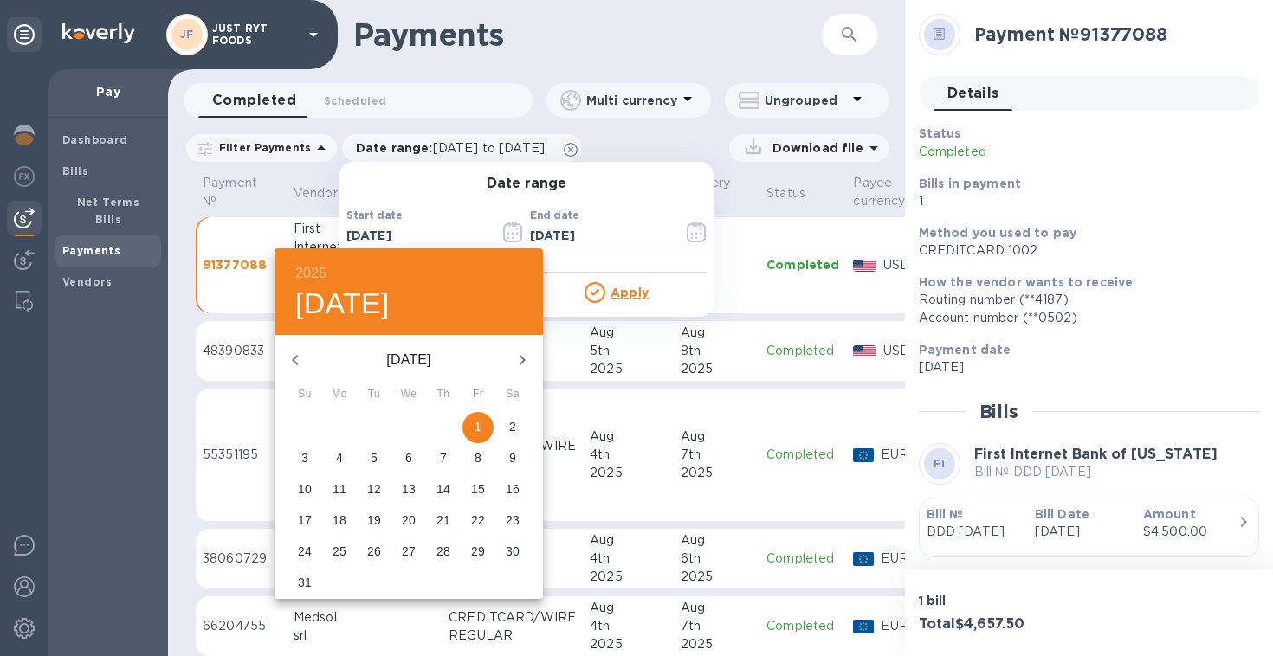
click at [344, 462] on span "4" at bounding box center [339, 457] width 31 height 17
type input "[DATE]"
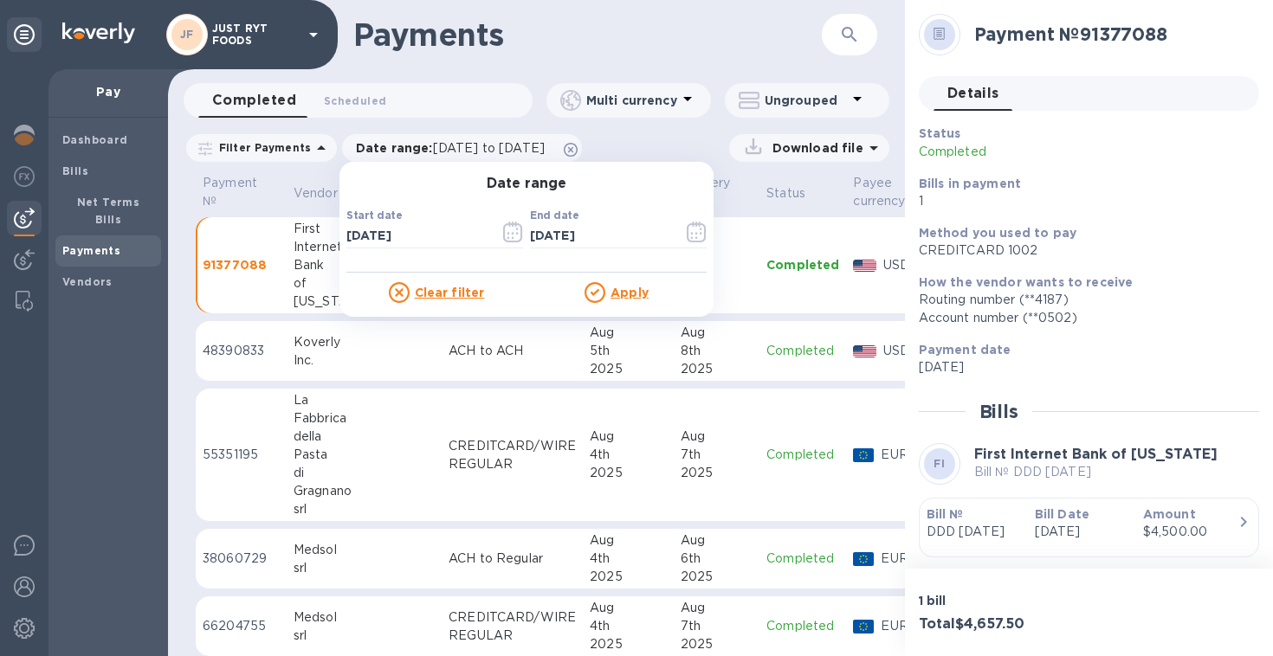
click at [614, 294] on u "Apply" at bounding box center [630, 293] width 38 height 14
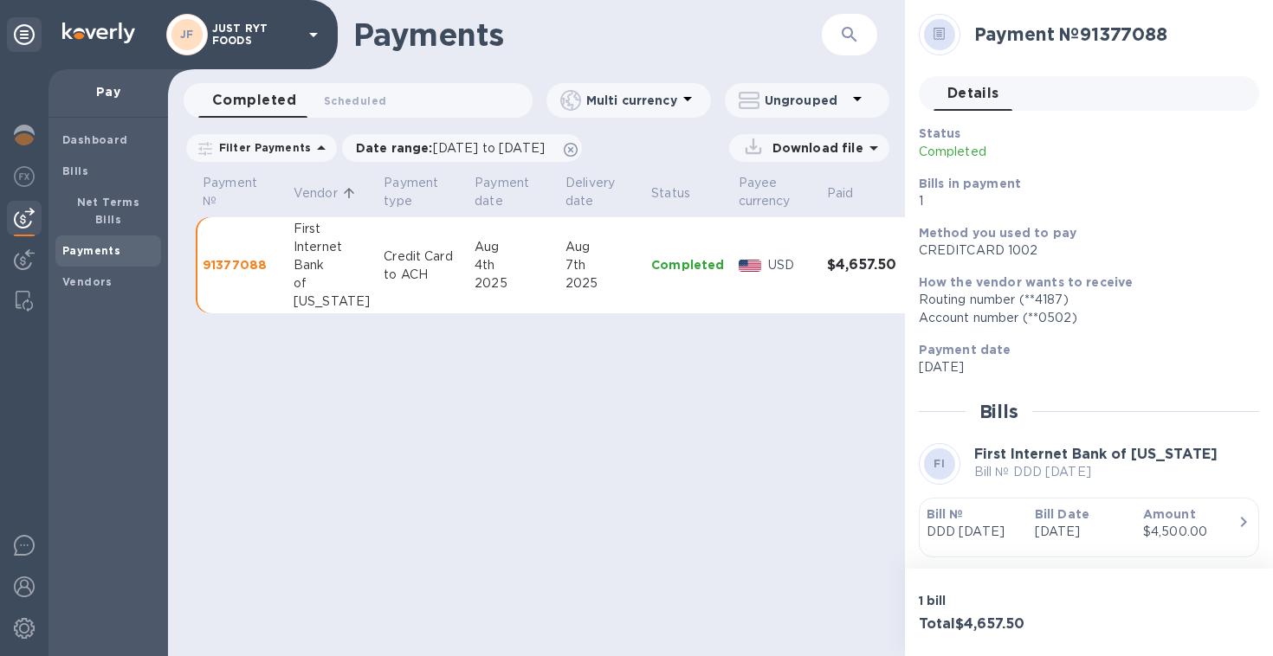
click at [824, 155] on p "Download file" at bounding box center [815, 147] width 98 height 17
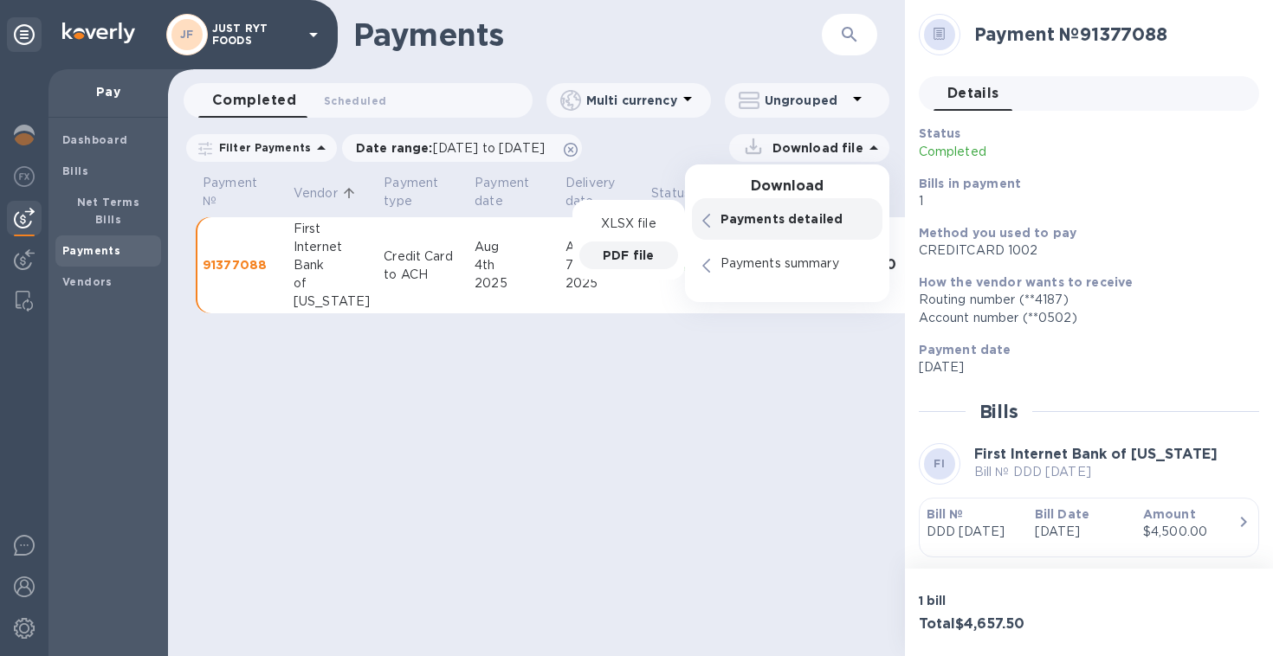
click at [651, 251] on p "PDF file" at bounding box center [628, 255] width 51 height 17
click at [545, 152] on span "[DATE] to [DATE]" at bounding box center [489, 148] width 112 height 14
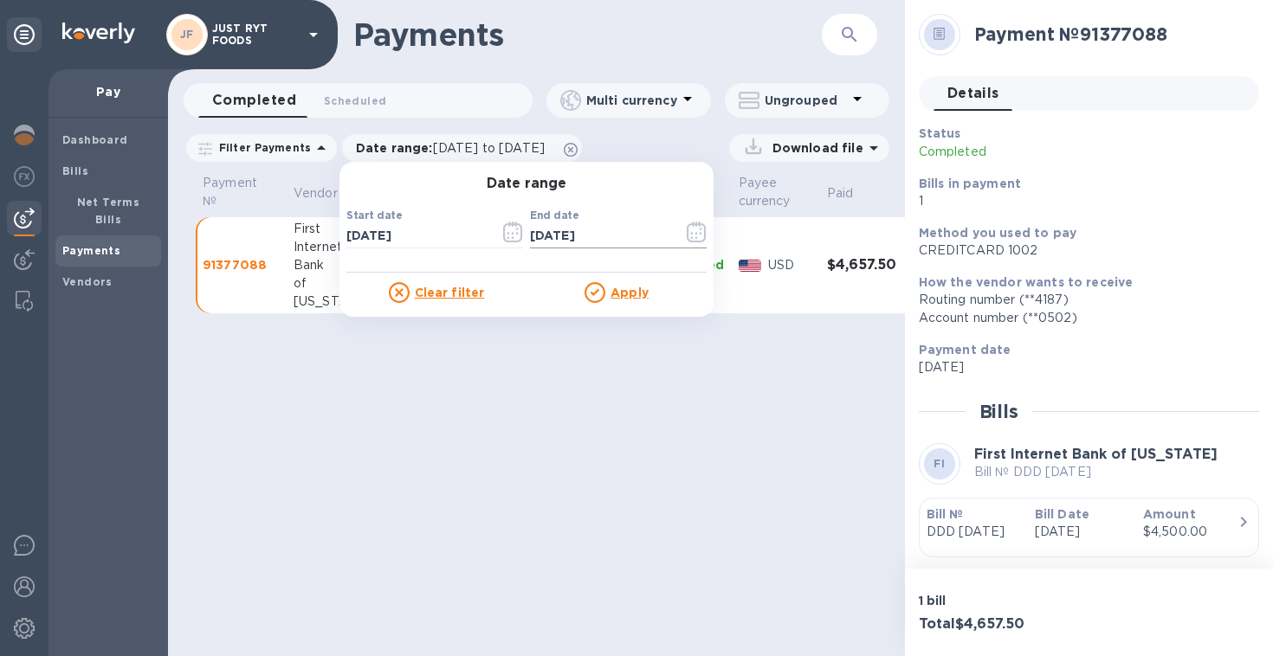
click at [695, 239] on icon "button" at bounding box center [696, 238] width 3 height 3
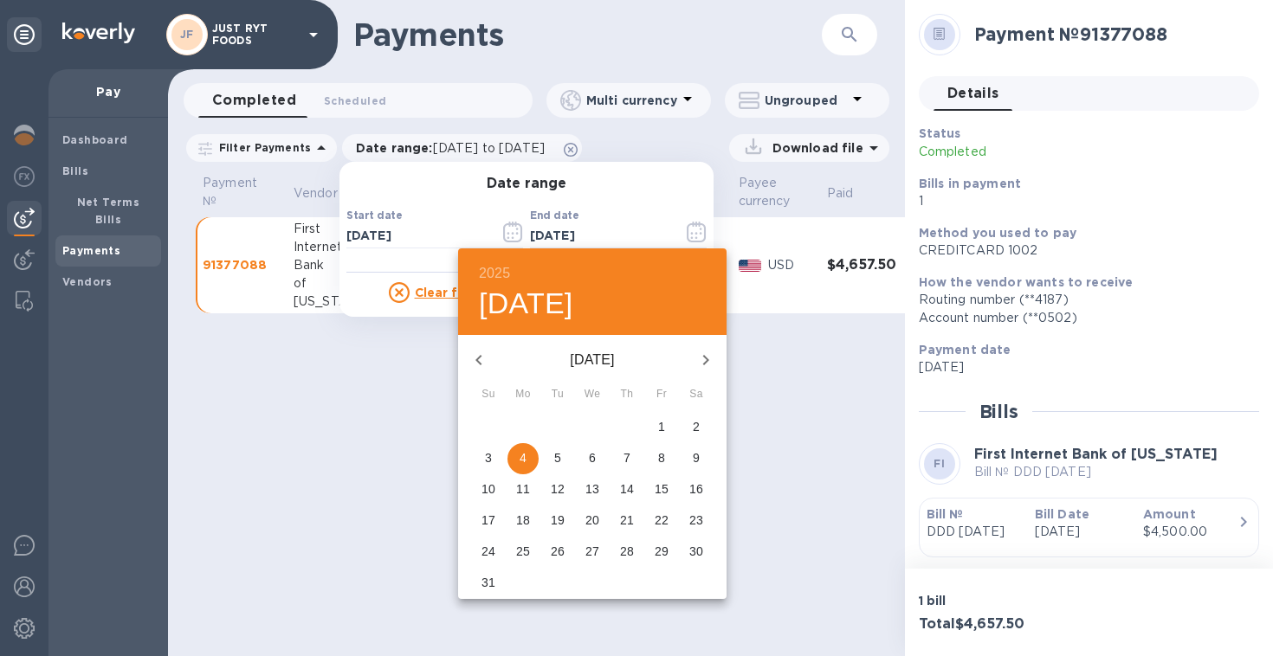
click at [590, 459] on p "6" at bounding box center [592, 457] width 7 height 17
type input "[DATE]"
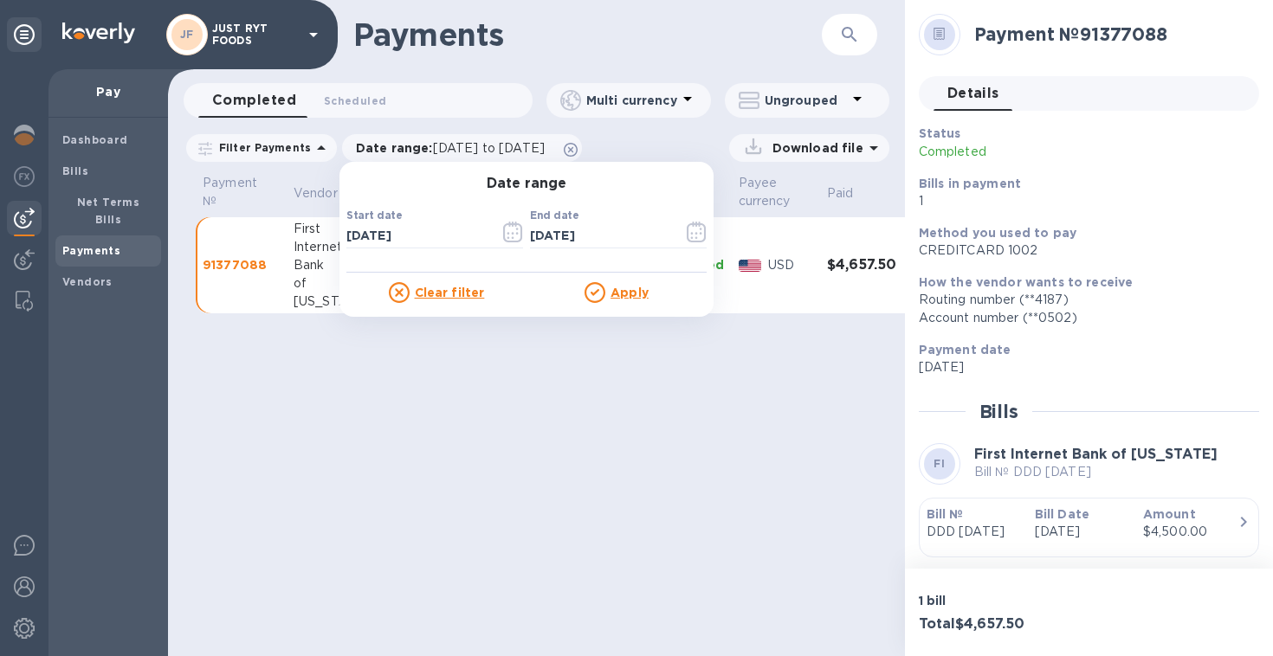
click at [615, 292] on u "Apply" at bounding box center [630, 293] width 38 height 14
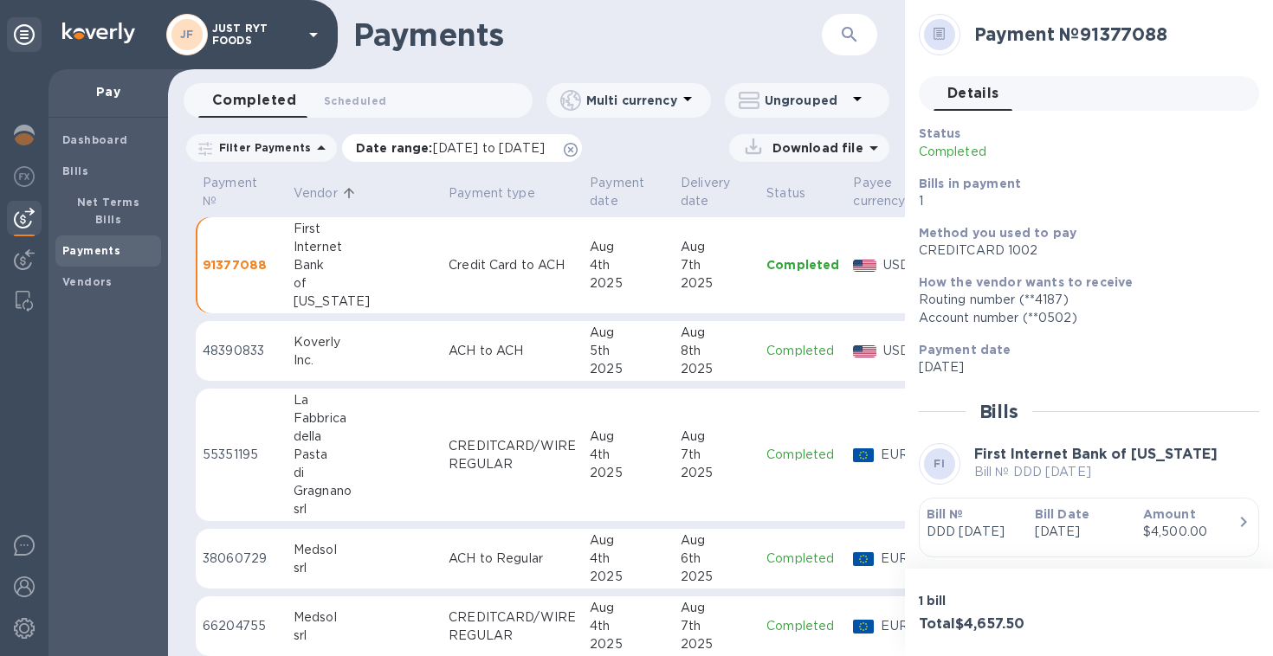
click at [545, 145] on span "[DATE] to [DATE]" at bounding box center [489, 148] width 112 height 14
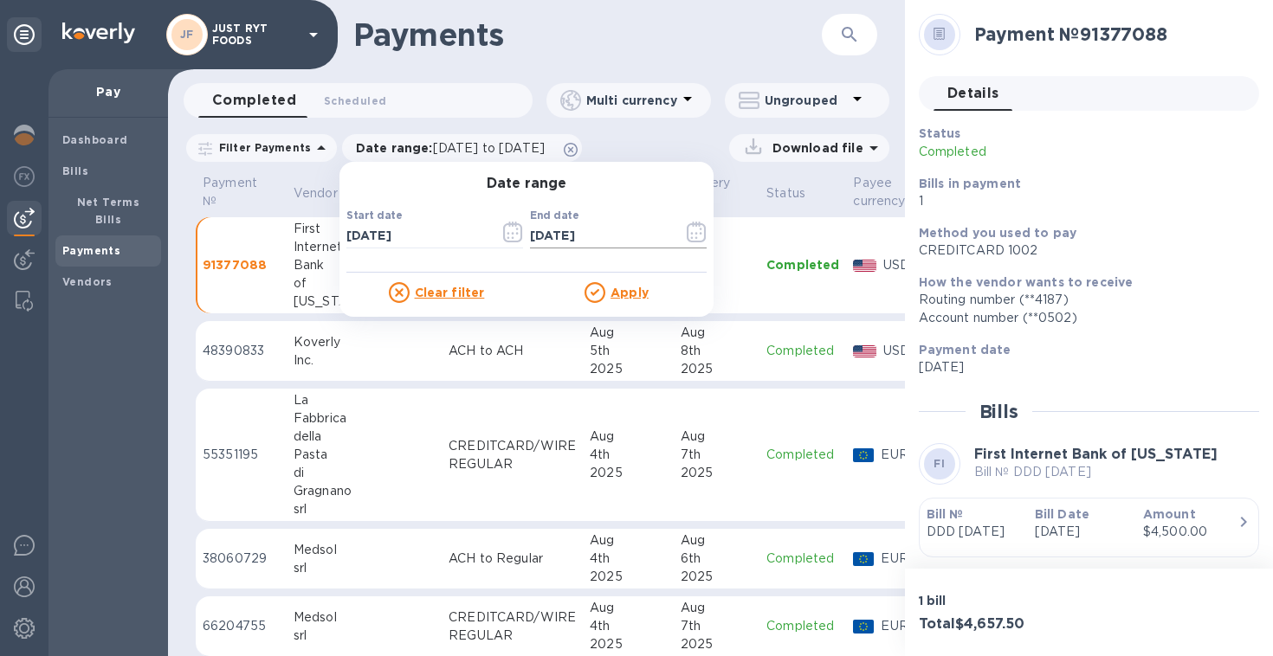
click at [538, 229] on input "[DATE]" at bounding box center [599, 236] width 139 height 26
click at [678, 228] on button "button" at bounding box center [696, 232] width 41 height 42
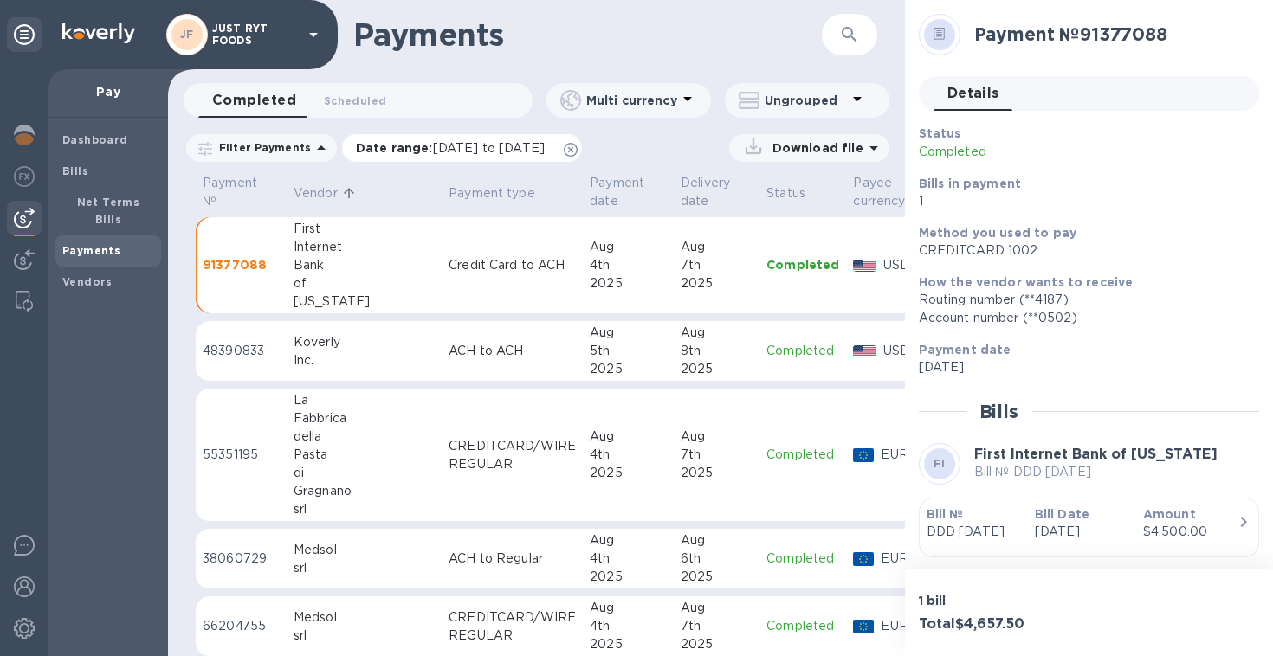
click at [545, 146] on span "[DATE] to [DATE]" at bounding box center [489, 148] width 112 height 14
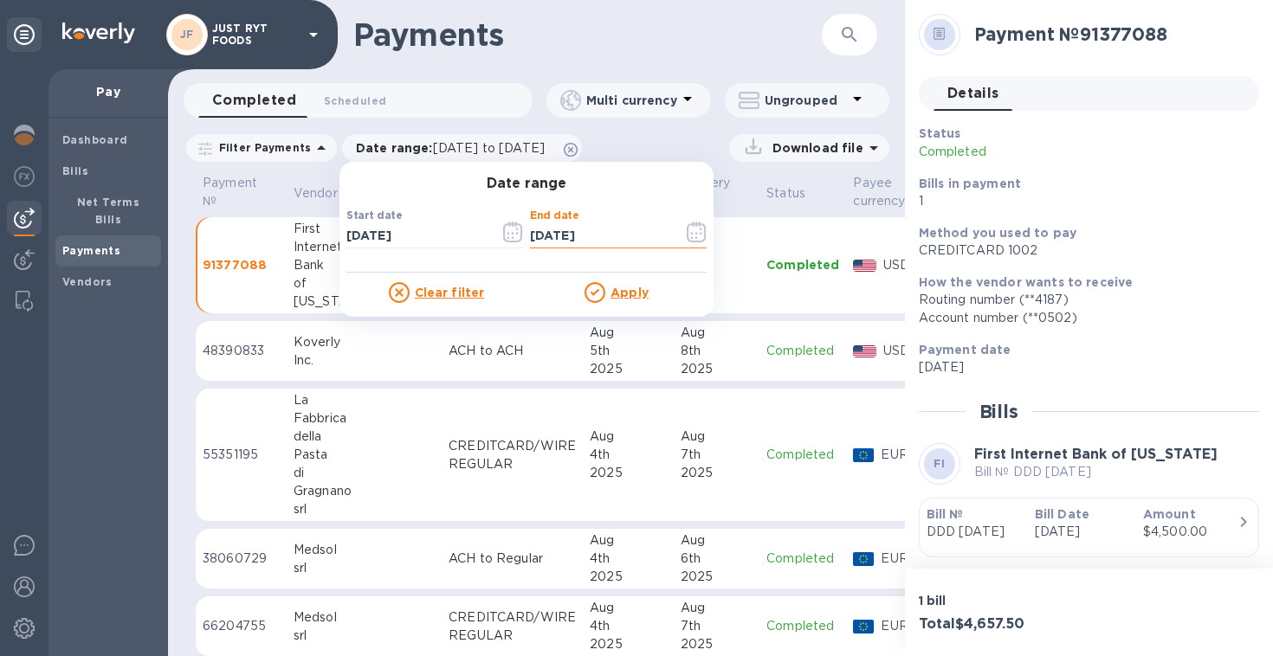
click at [596, 242] on input "[DATE]" at bounding box center [599, 236] width 139 height 26
click at [690, 237] on icon "button" at bounding box center [697, 232] width 20 height 21
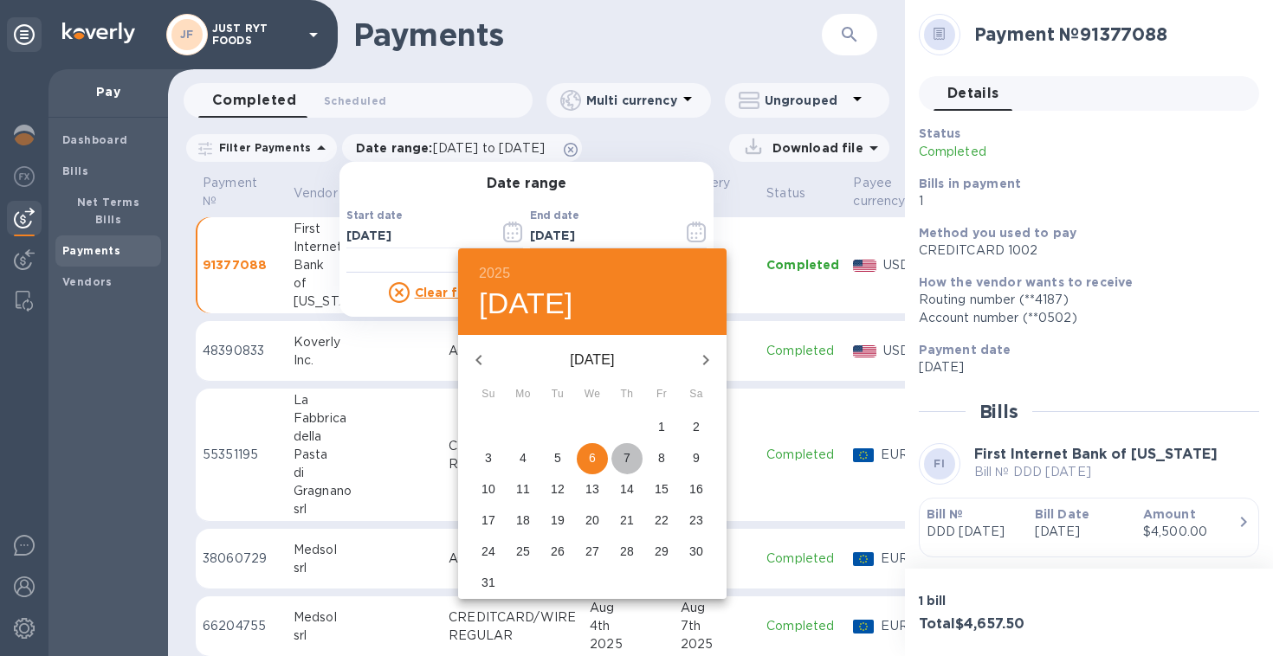
click at [623, 454] on p "7" at bounding box center [626, 457] width 7 height 17
type input "[DATE]"
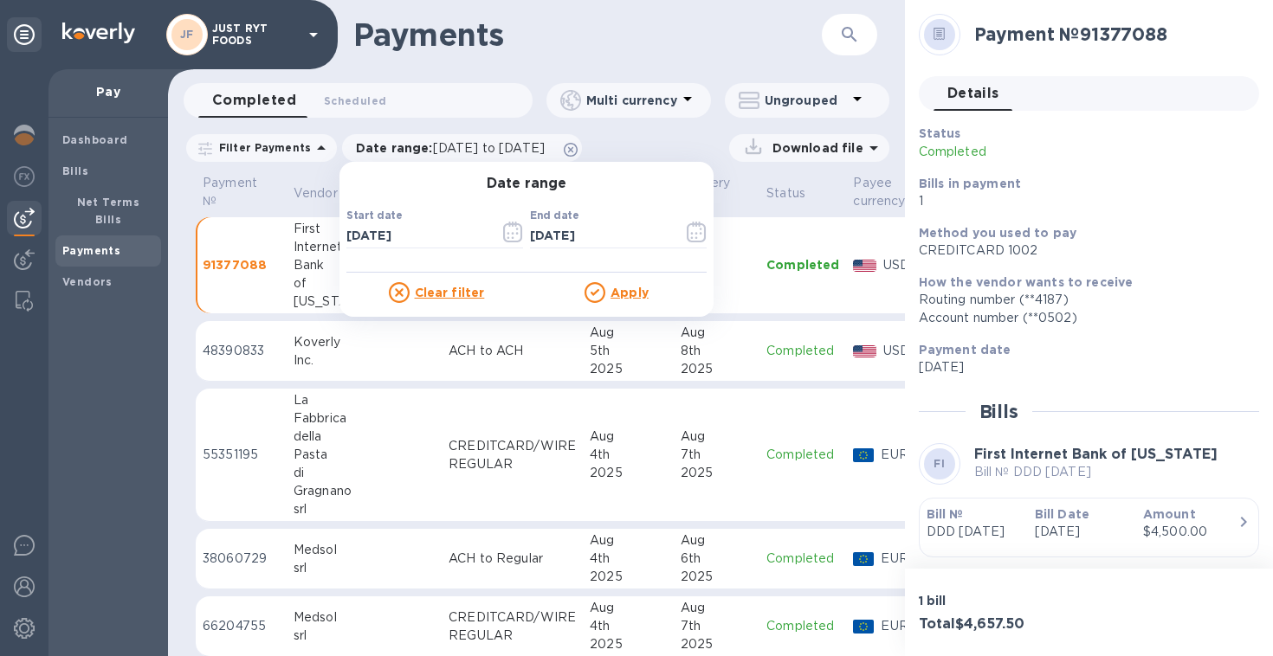
click at [850, 149] on p "Download file" at bounding box center [815, 147] width 98 height 17
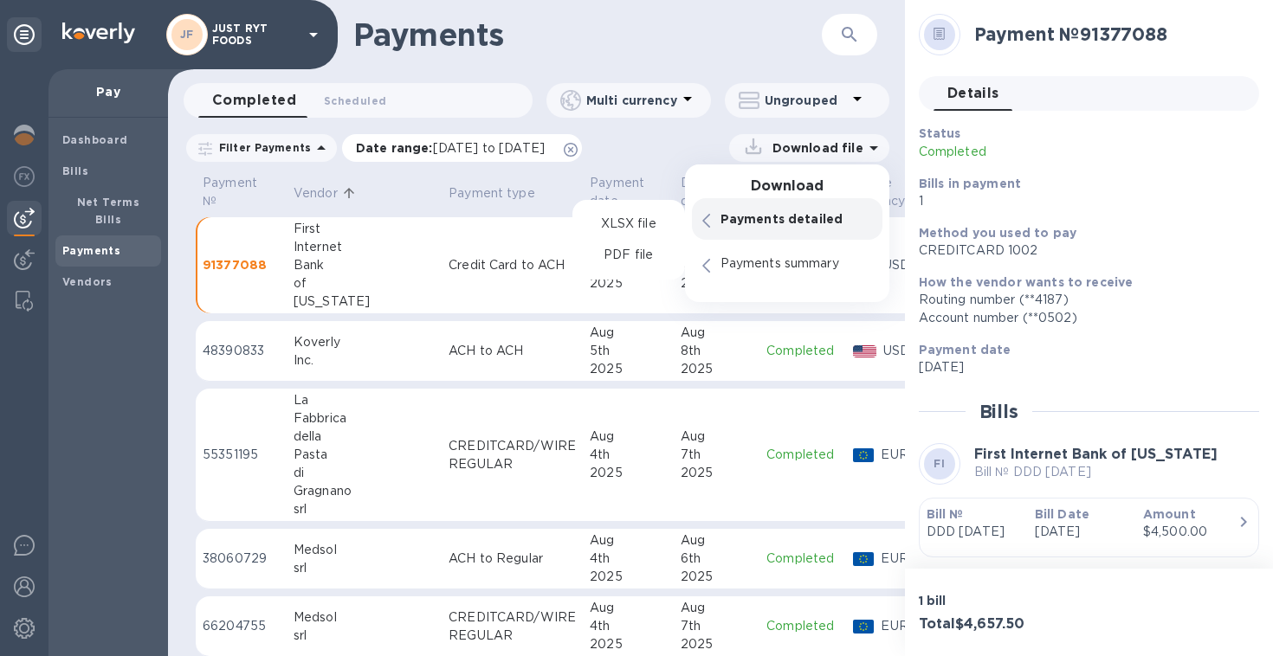
click at [541, 153] on span "[DATE] to [DATE]" at bounding box center [489, 148] width 112 height 14
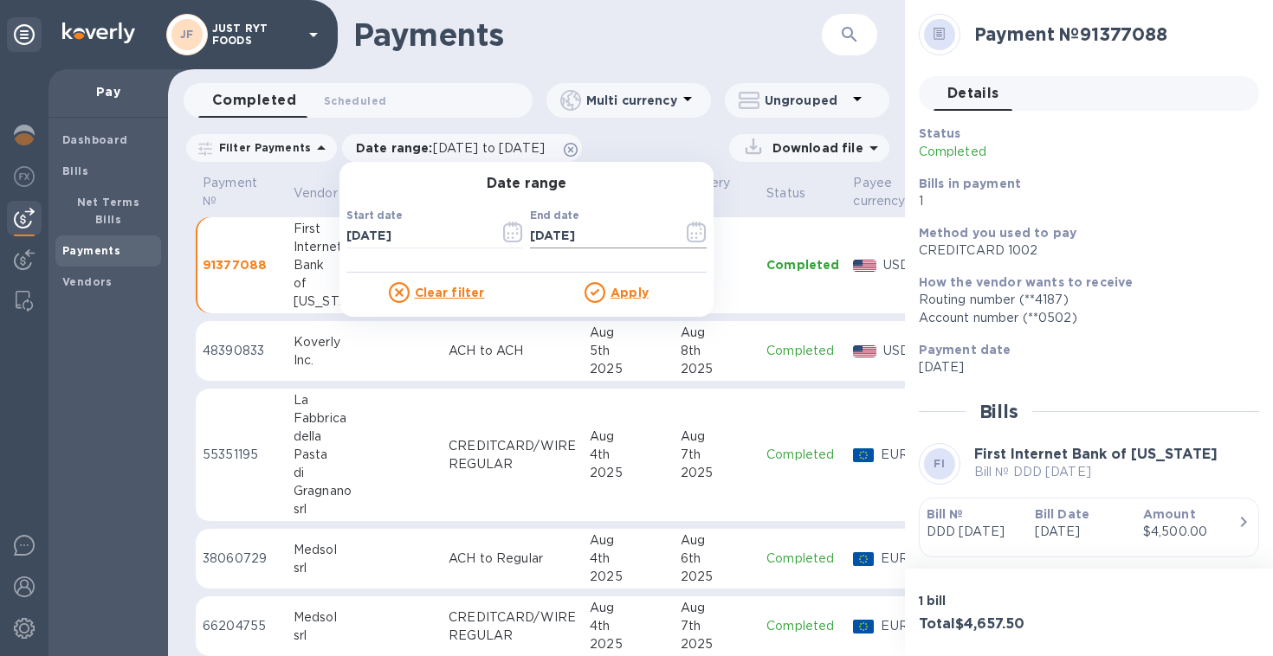
click at [687, 235] on icon "button" at bounding box center [697, 232] width 20 height 21
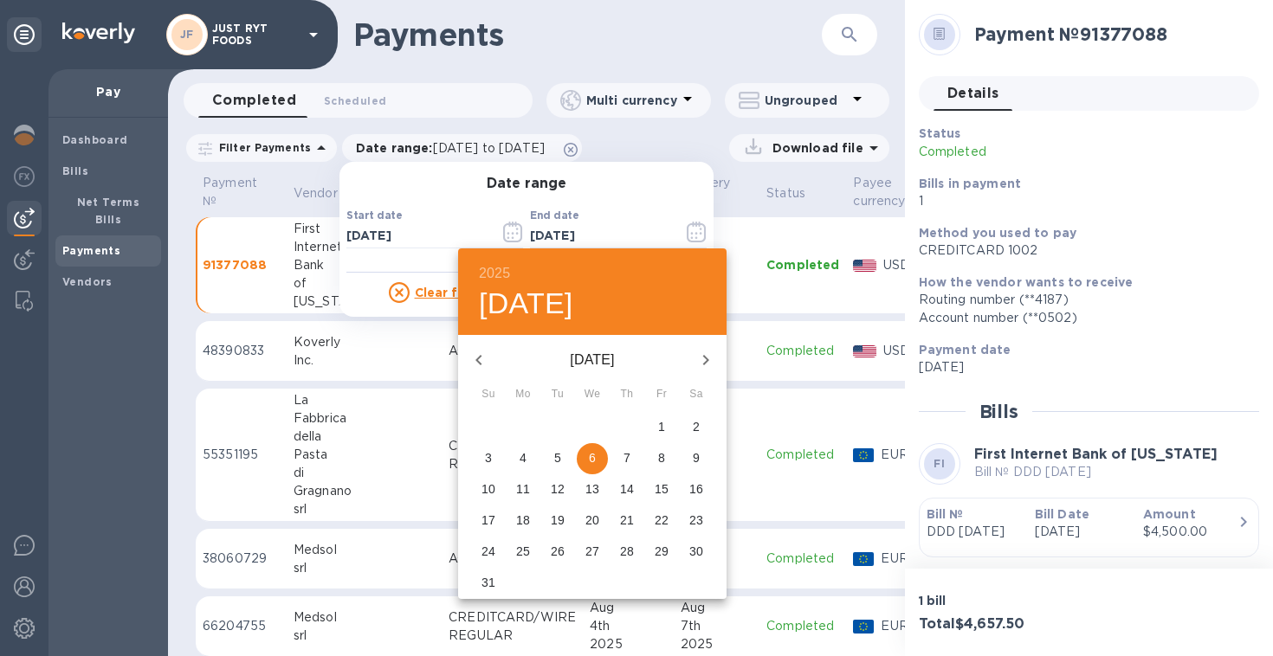
click at [620, 466] on span "7" at bounding box center [626, 457] width 31 height 17
type input "[DATE]"
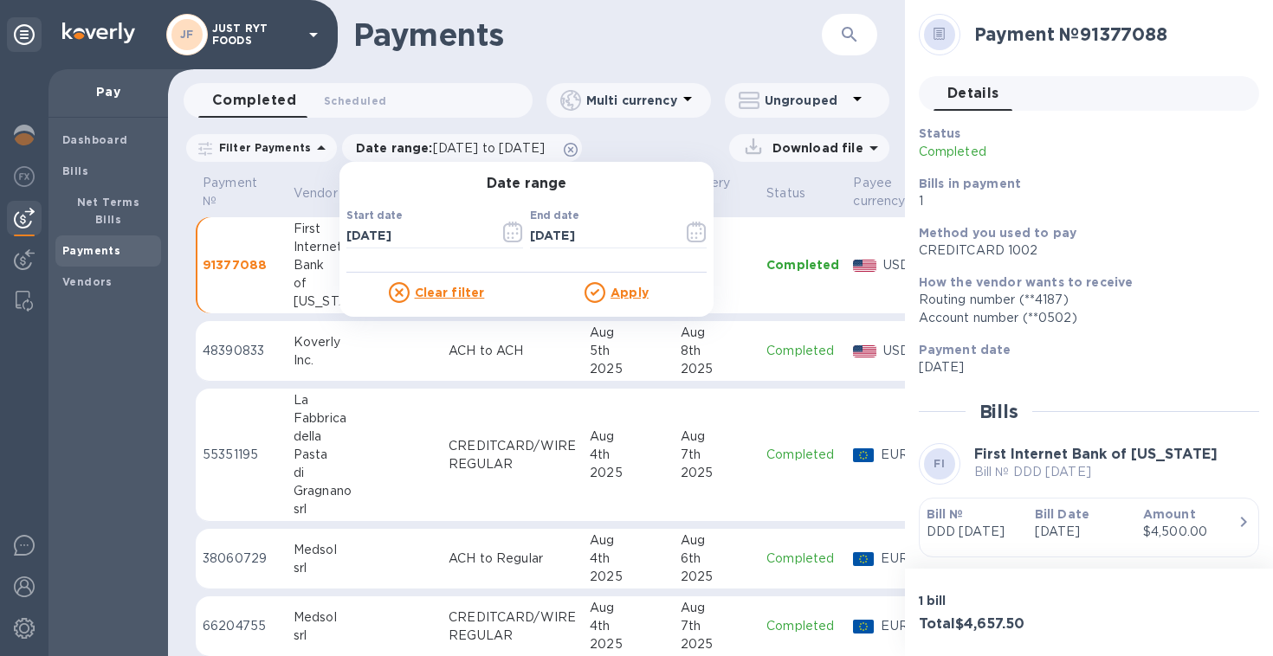
click at [611, 294] on u "Apply" at bounding box center [630, 293] width 38 height 14
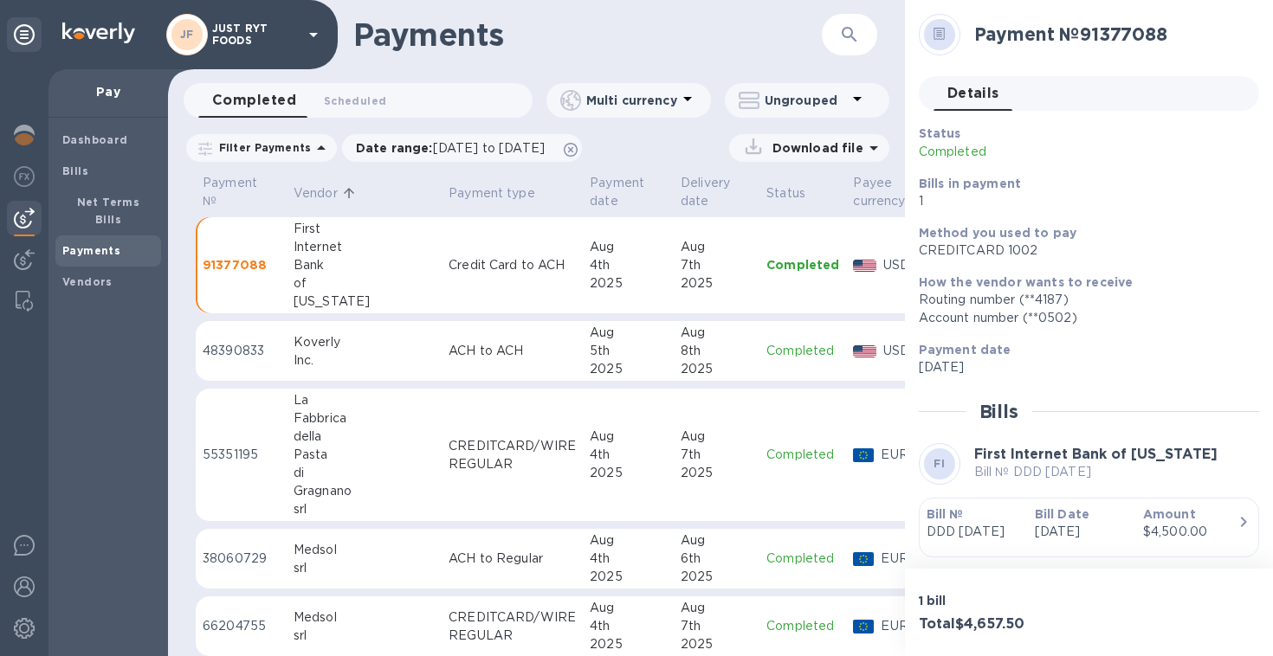
click at [830, 152] on p "Download file" at bounding box center [815, 147] width 98 height 17
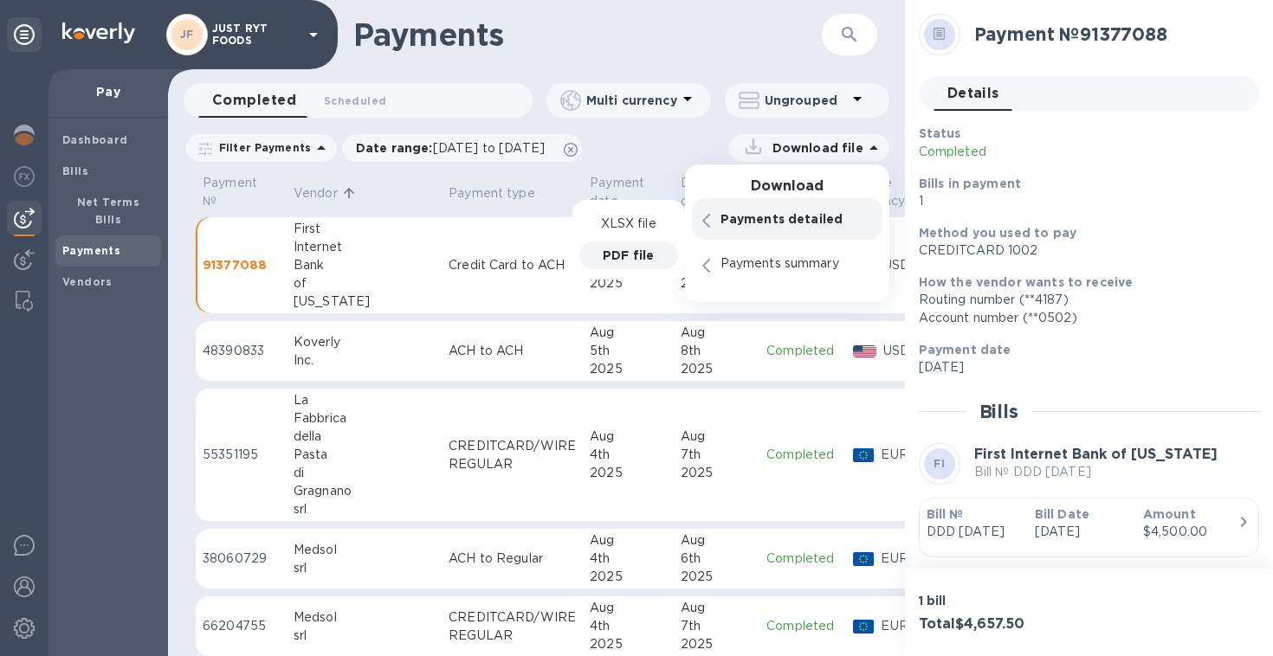
click at [647, 251] on p "PDF file" at bounding box center [628, 255] width 51 height 17
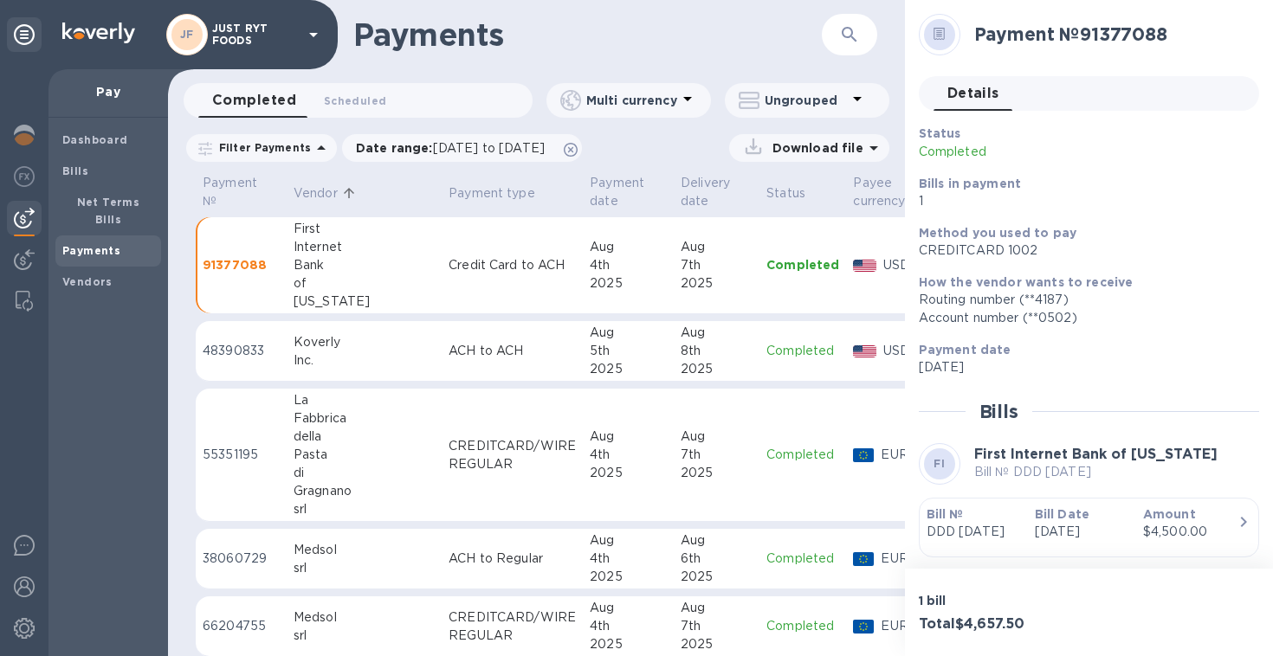
click at [311, 147] on icon at bounding box center [321, 148] width 21 height 21
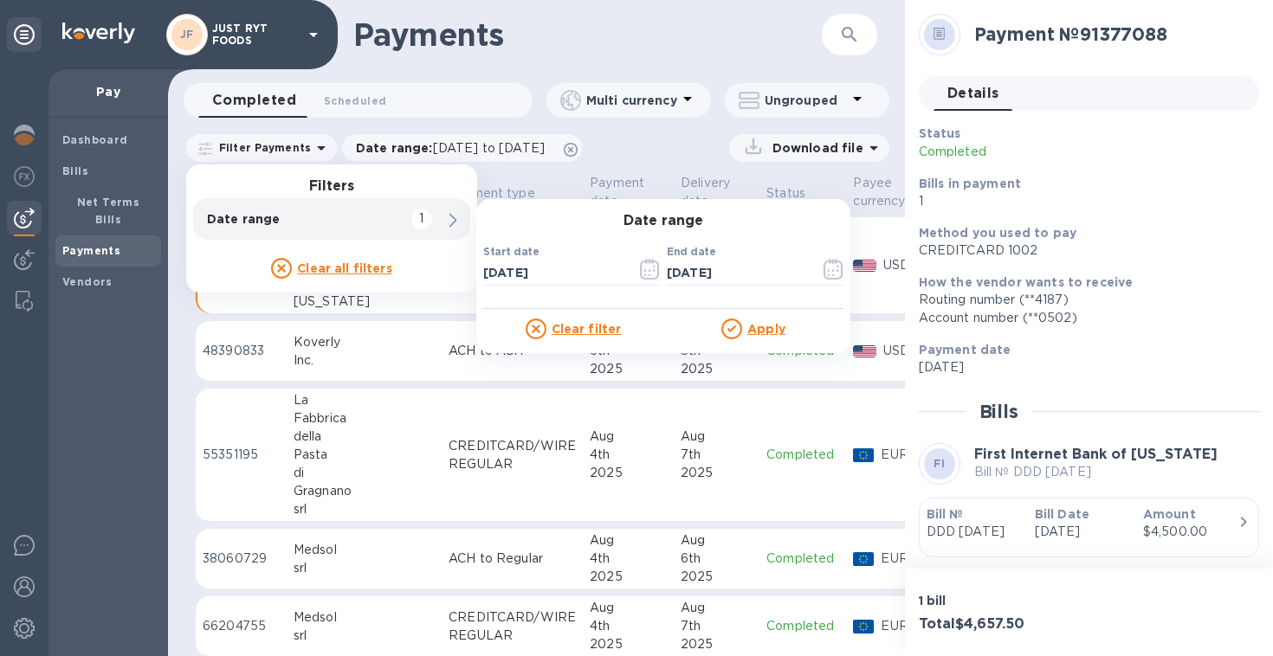
click at [681, 139] on div "Download file" at bounding box center [740, 148] width 298 height 28
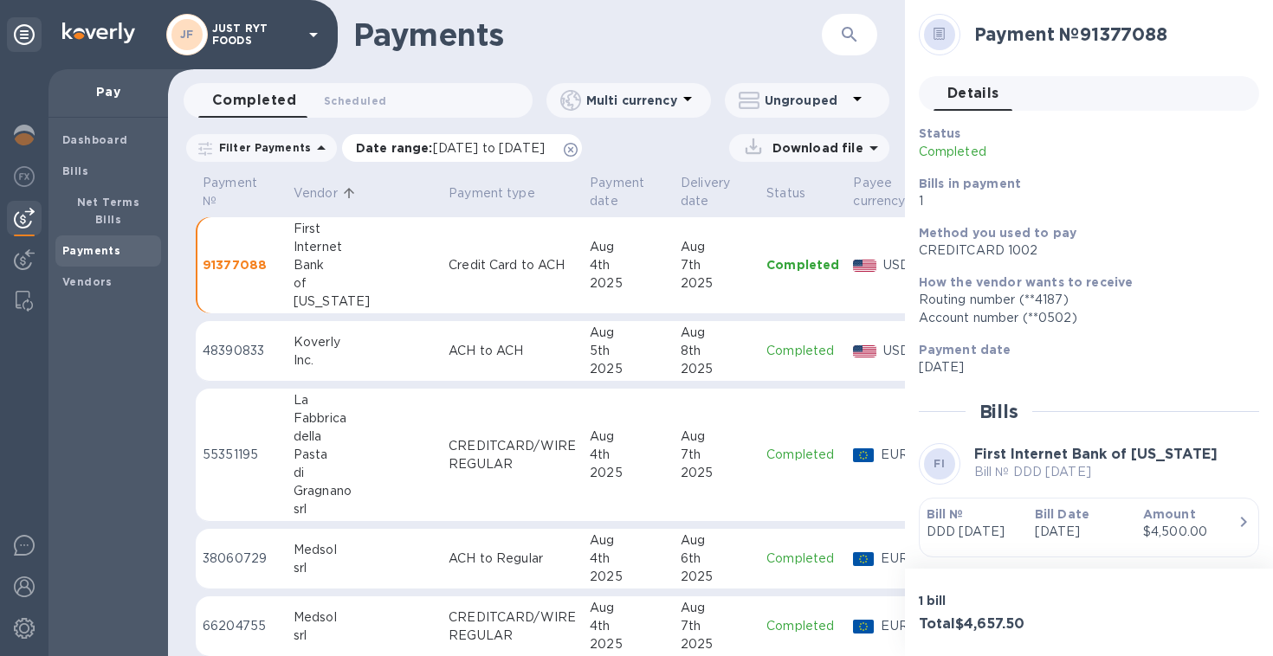
click at [496, 152] on span "[DATE] to [DATE]" at bounding box center [489, 148] width 112 height 14
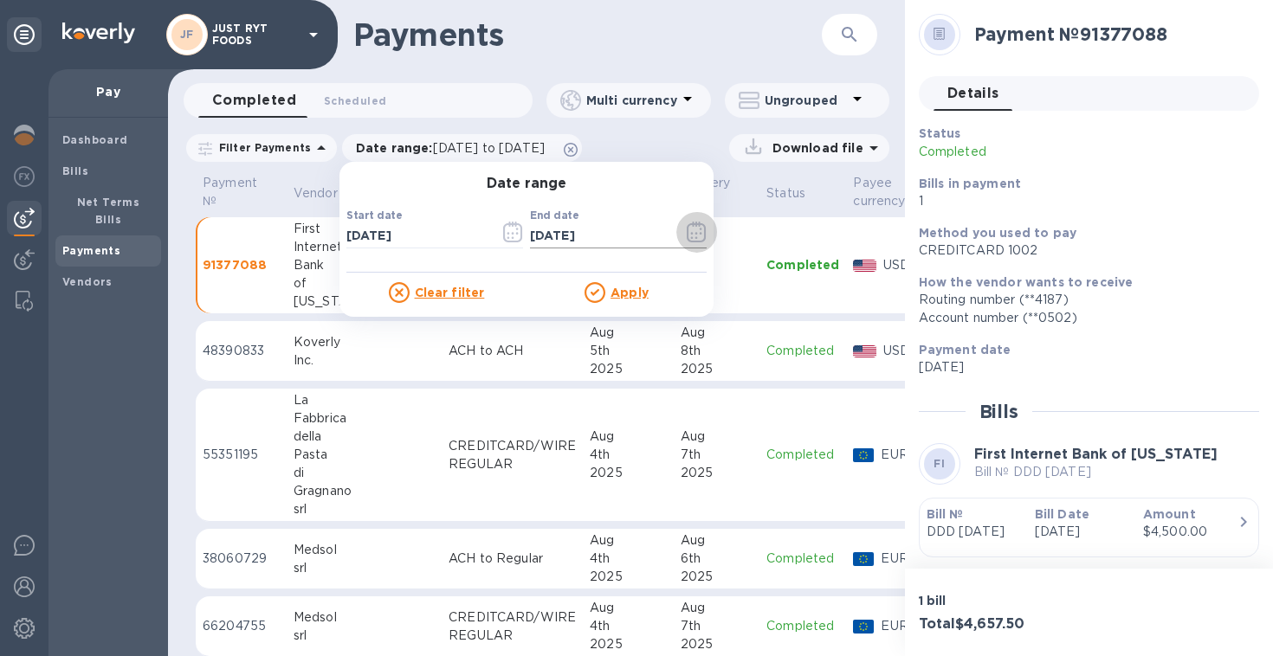
click at [690, 233] on icon "button" at bounding box center [697, 232] width 20 height 21
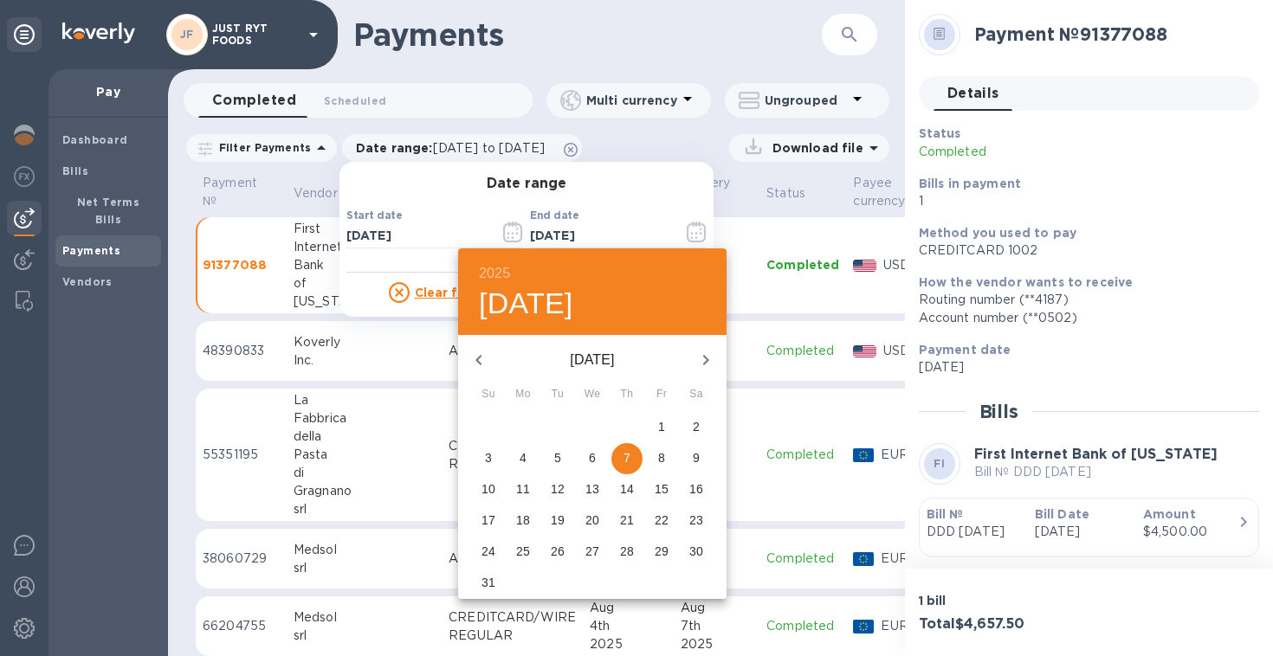
click at [553, 462] on span "5" at bounding box center [557, 457] width 31 height 17
type input "[DATE]"
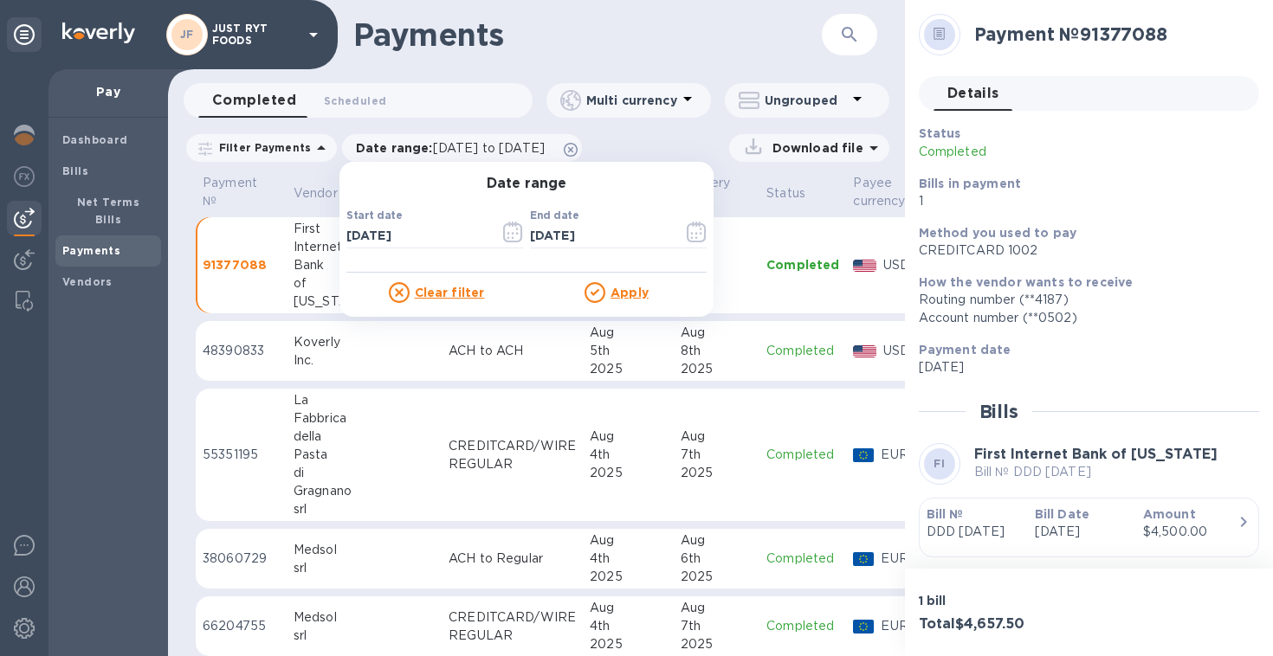
click at [617, 292] on u "Apply" at bounding box center [630, 293] width 38 height 14
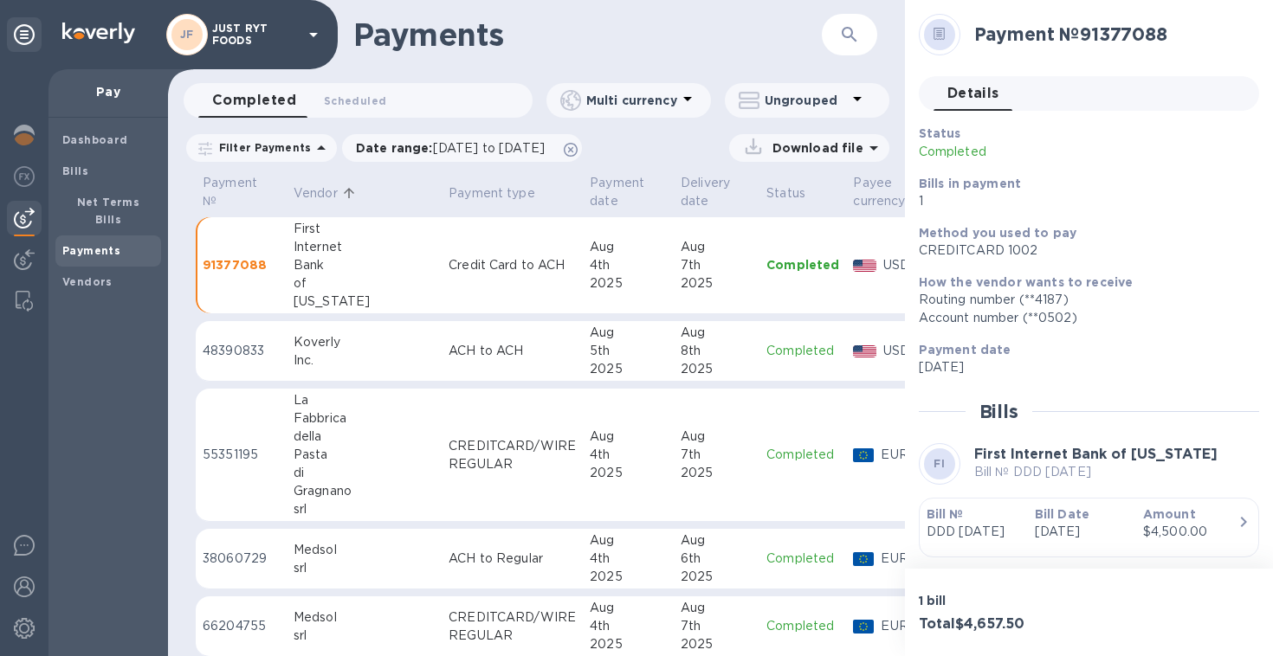
click at [860, 143] on p "Download file" at bounding box center [815, 147] width 98 height 17
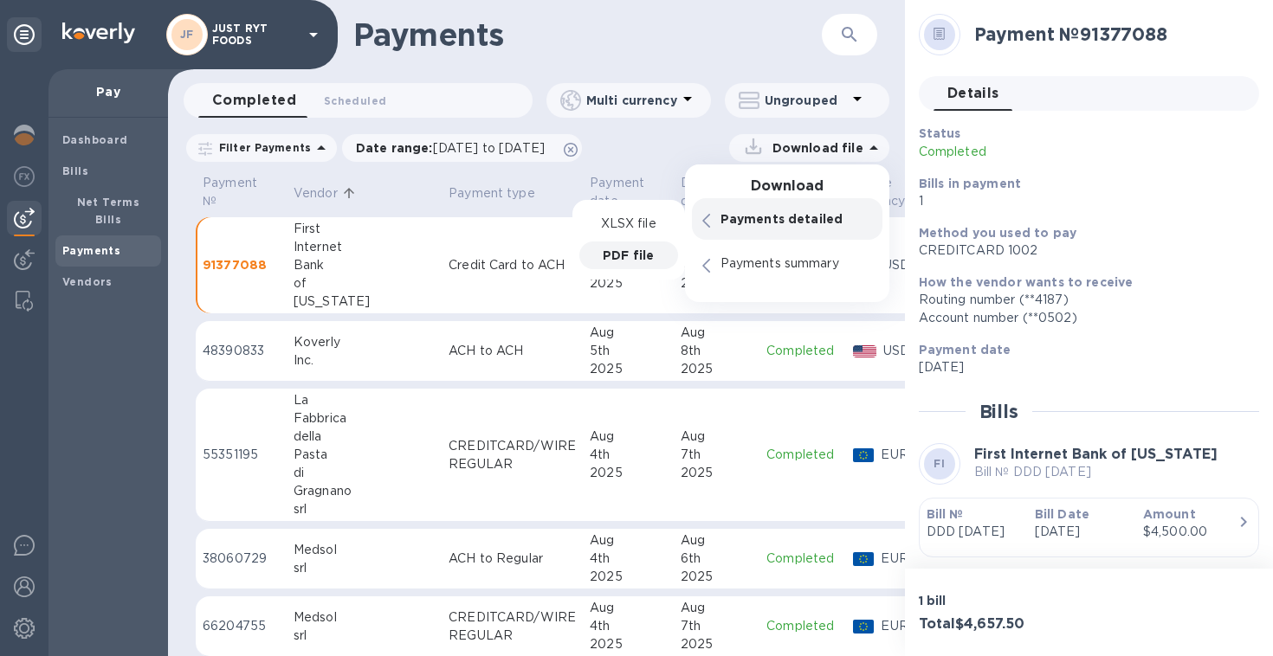
click at [650, 247] on p "PDF file" at bounding box center [628, 255] width 51 height 17
